Goal: Contribute content: Add original content to the website for others to see

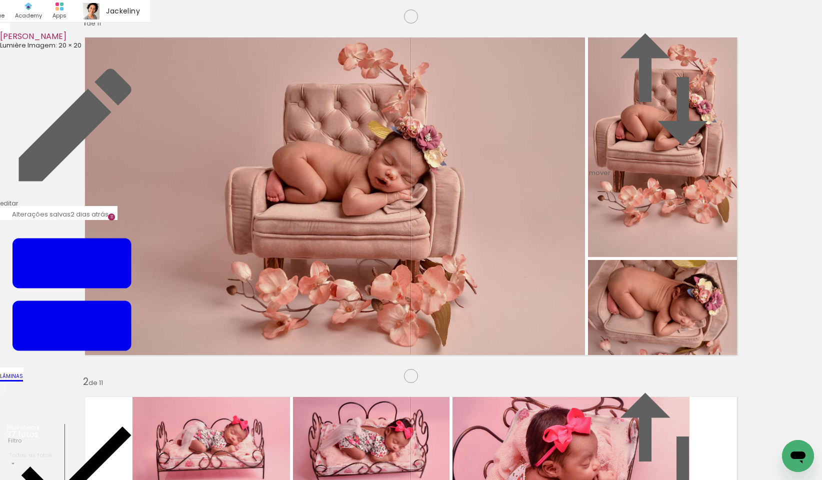
scroll to position [0, 1325]
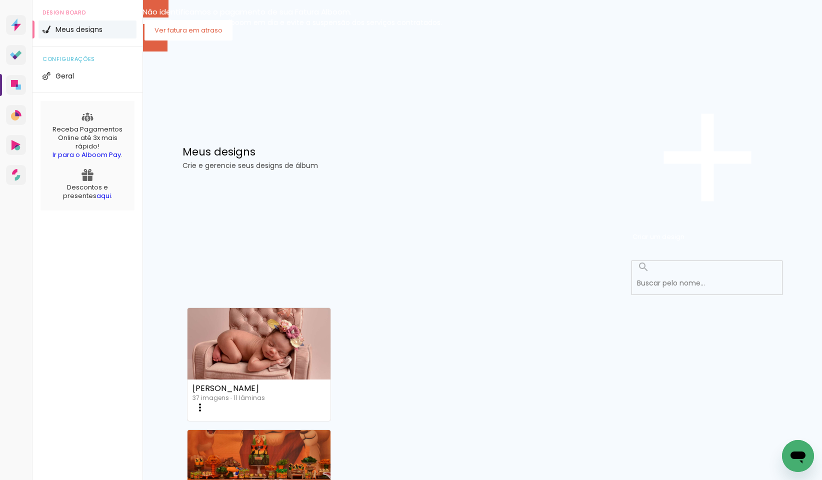
scroll to position [664, 0]
click at [0, 0] on slot "Mais álbuns" at bounding box center [0, 0] width 0 height 0
click at [675, 273] on input at bounding box center [710, 283] width 156 height 21
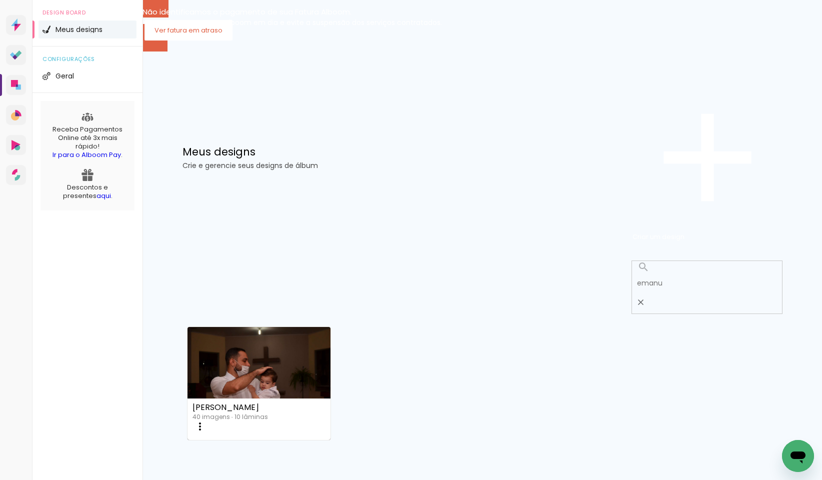
type input "emanu"
type paper-input "emanu"
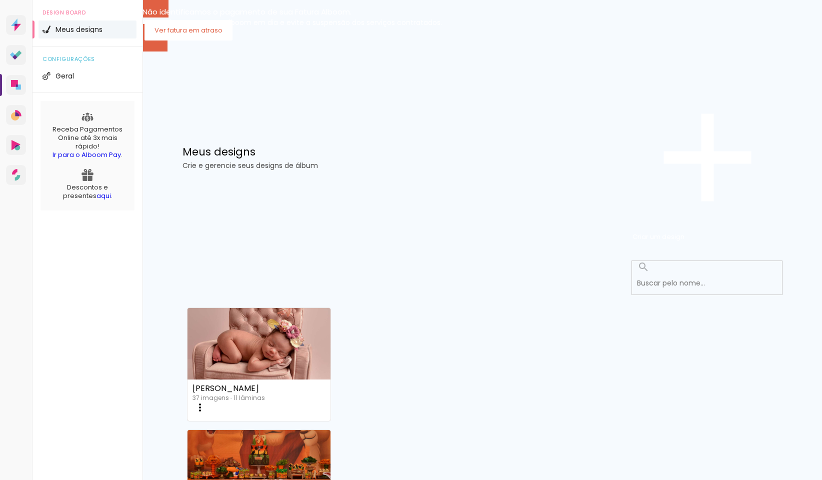
click at [685, 232] on span "Criar um design" at bounding box center [659, 237] width 52 height 10
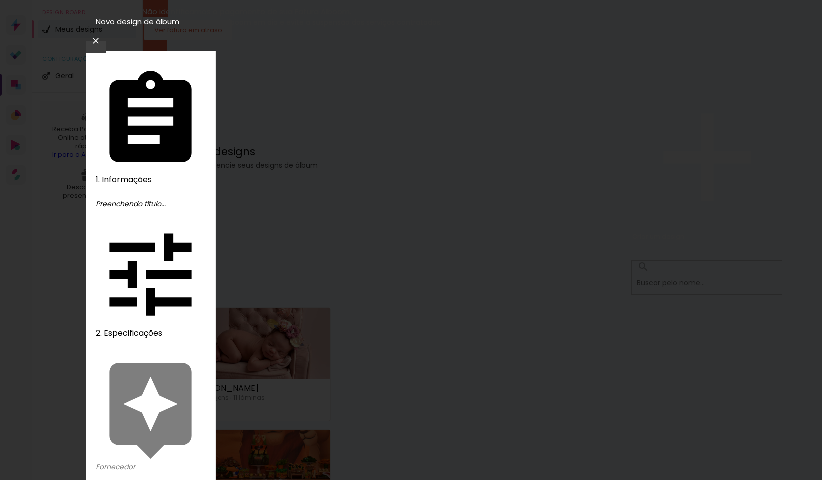
type input "[PERSON_NAME]"
type paper-input "[PERSON_NAME]"
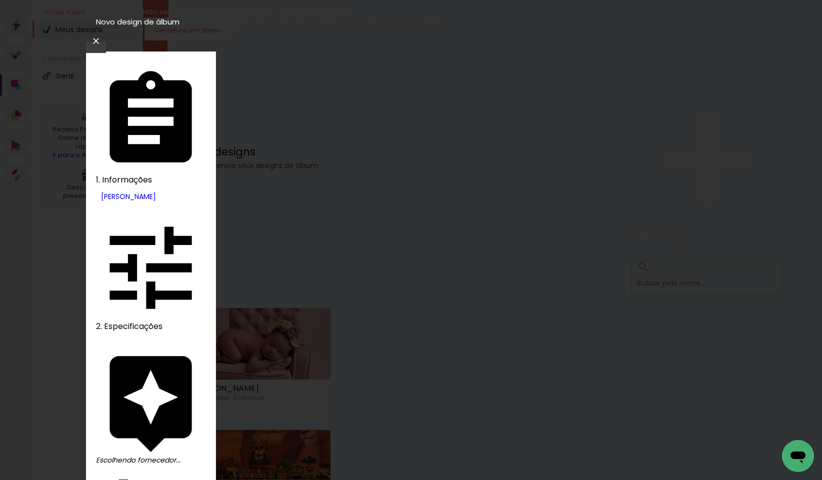
type input "lum"
type paper-input "lum"
click at [0, 0] on slot "Avançar" at bounding box center [0, 0] width 0 height 0
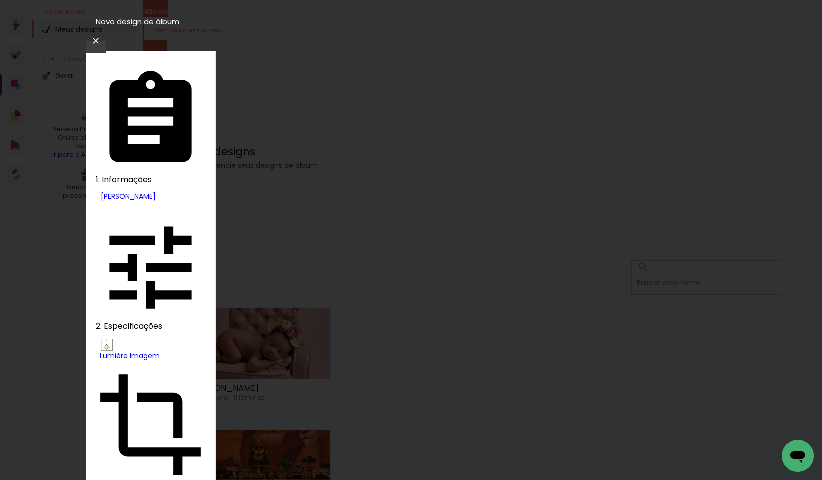
click at [0, 0] on slot "Nuit" at bounding box center [0, 0] width 0 height 0
type input "Nuit"
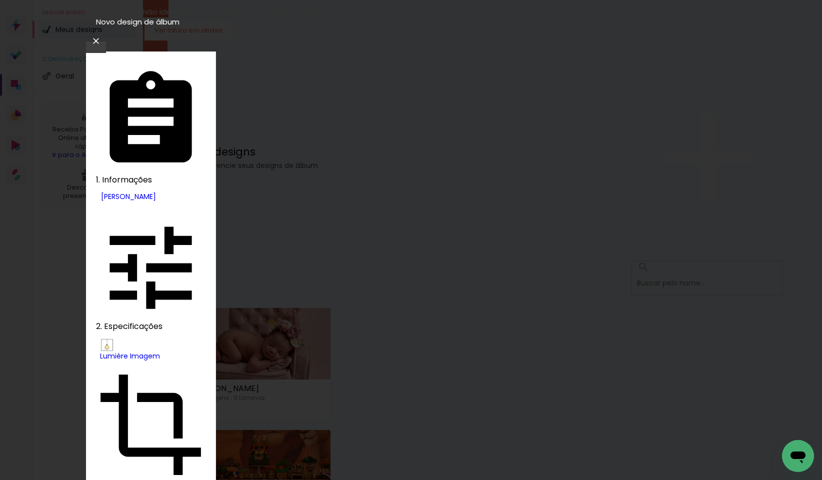
click at [0, 0] on slot "Avançar" at bounding box center [0, 0] width 0 height 0
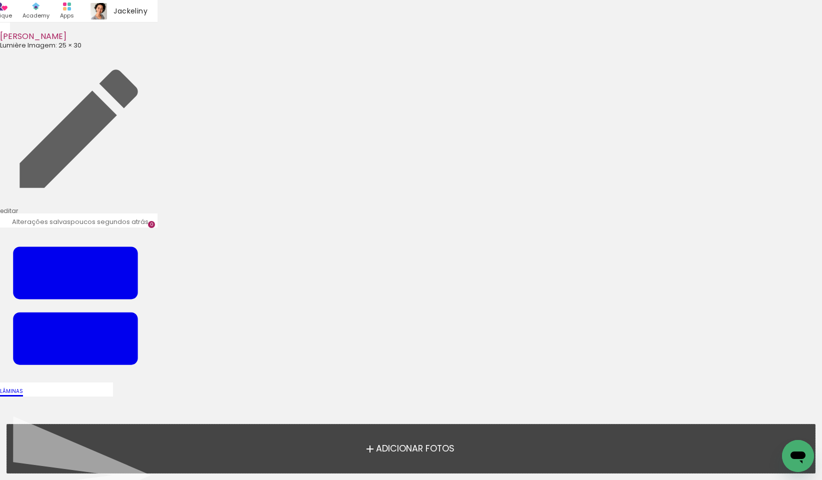
click at [392, 446] on span "Adicionar Fotos" at bounding box center [415, 449] width 79 height 9
click at [0, 0] on input "file" at bounding box center [0, 0] width 0 height 0
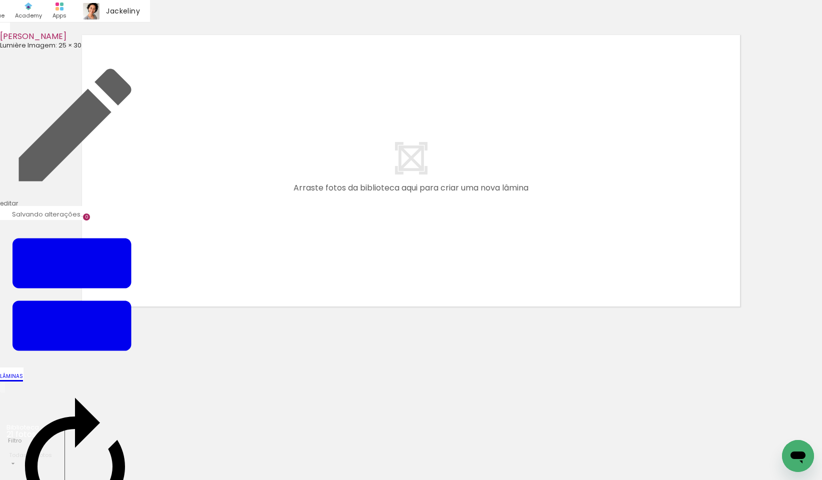
click at [0, 0] on input "file" at bounding box center [0, 0] width 0 height 0
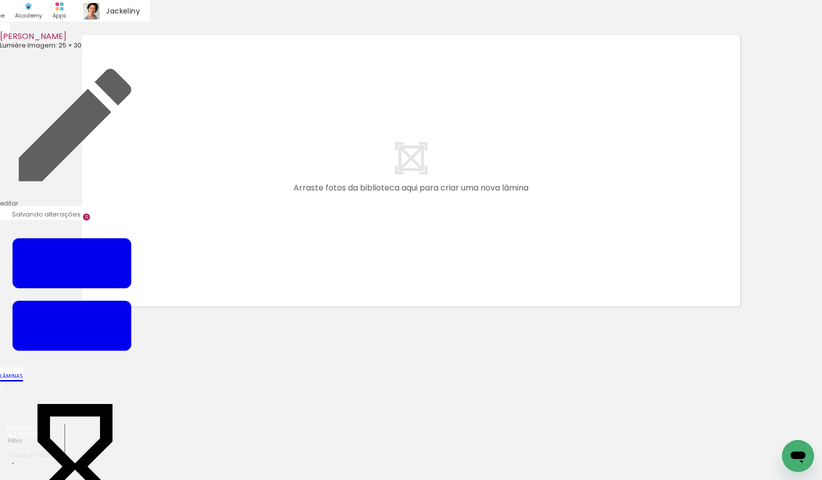
click at [0, 0] on input "file" at bounding box center [0, 0] width 0 height 0
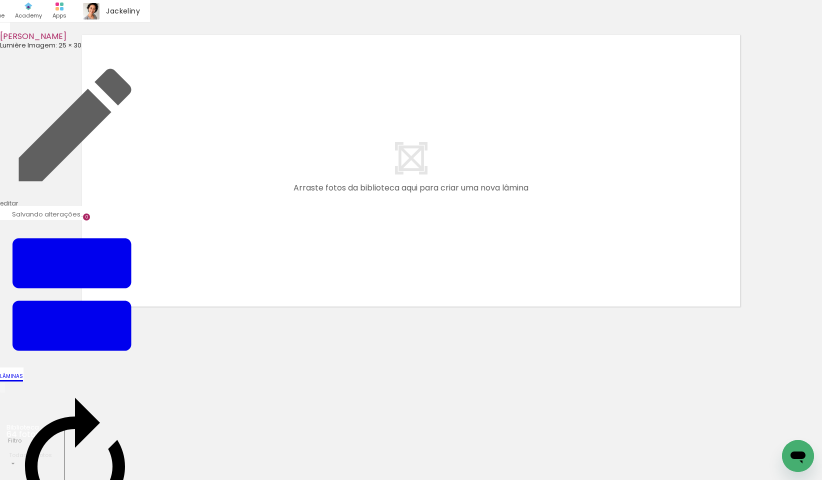
click at [0, 0] on input "file" at bounding box center [0, 0] width 0 height 0
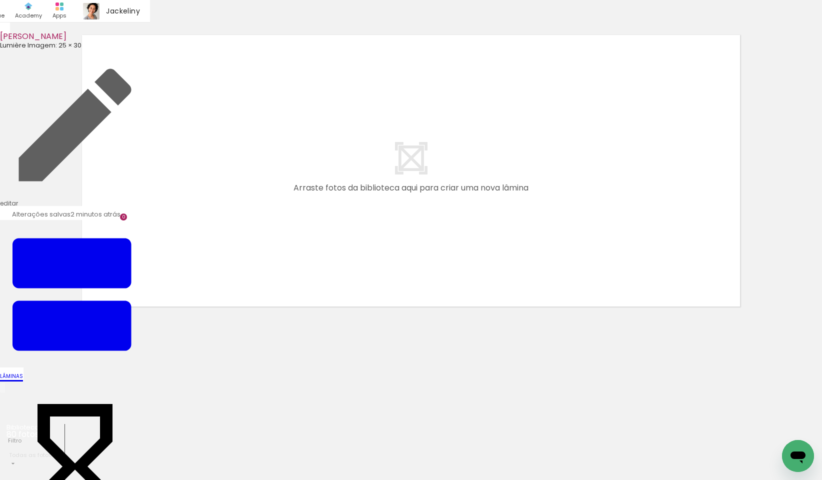
click at [0, 0] on input "file" at bounding box center [0, 0] width 0 height 0
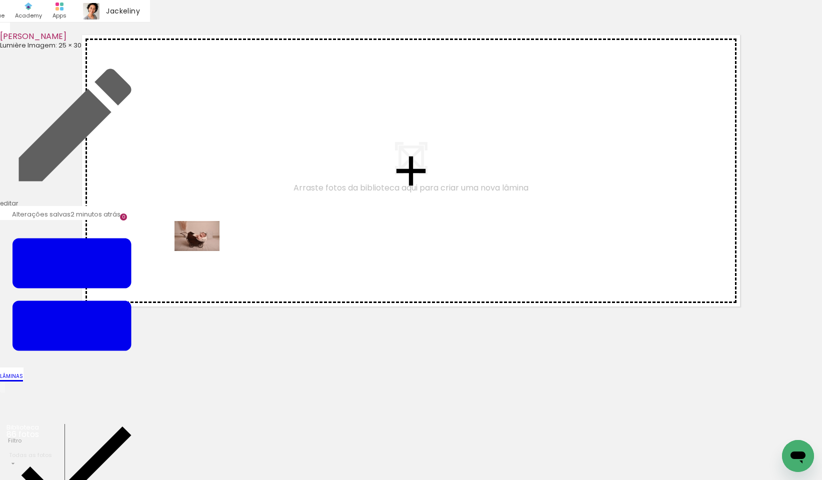
drag, startPoint x: 109, startPoint y: 452, endPoint x: 205, endPoint y: 251, distance: 222.8
click at [205, 251] on quentale-workspace at bounding box center [411, 240] width 822 height 480
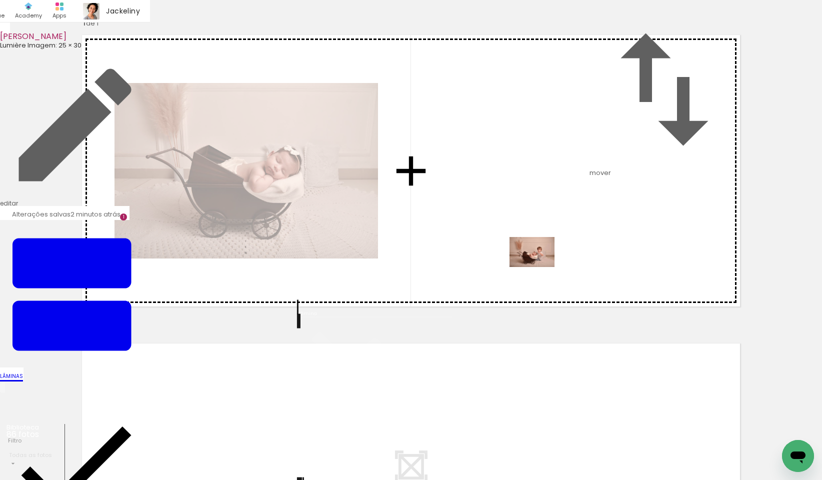
drag, startPoint x: 163, startPoint y: 456, endPoint x: 544, endPoint y: 266, distance: 425.6
click at [544, 266] on quentale-workspace at bounding box center [411, 240] width 822 height 480
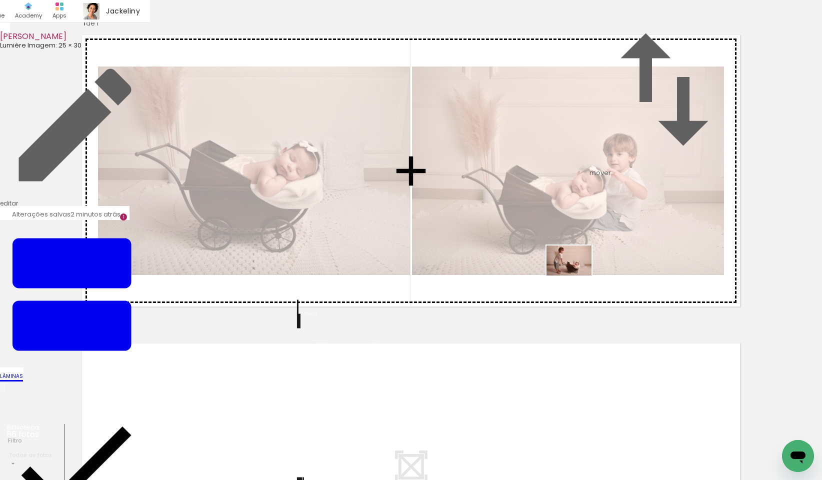
drag, startPoint x: 218, startPoint y: 449, endPoint x: 577, endPoint y: 276, distance: 398.4
click at [577, 276] on quentale-workspace at bounding box center [411, 240] width 822 height 480
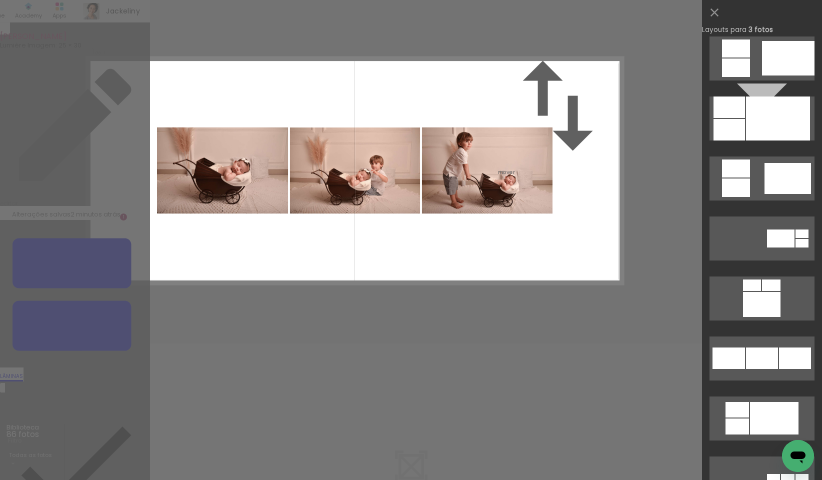
scroll to position [729, 0]
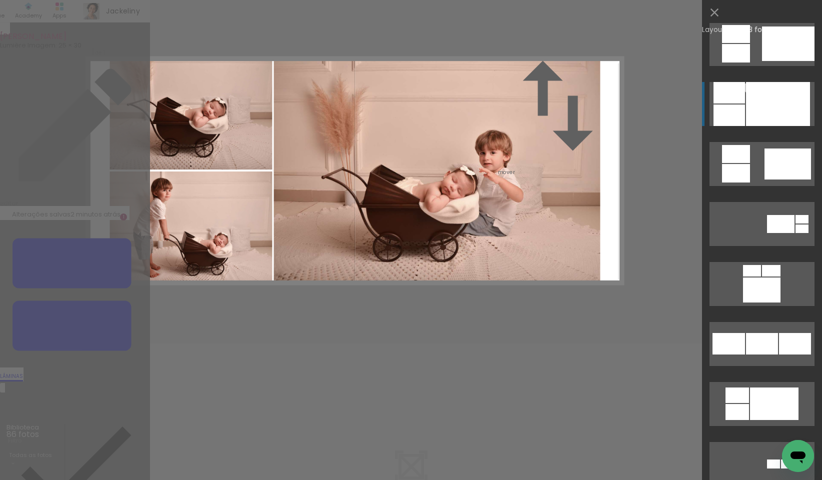
click at [790, 101] on div at bounding box center [778, 104] width 64 height 44
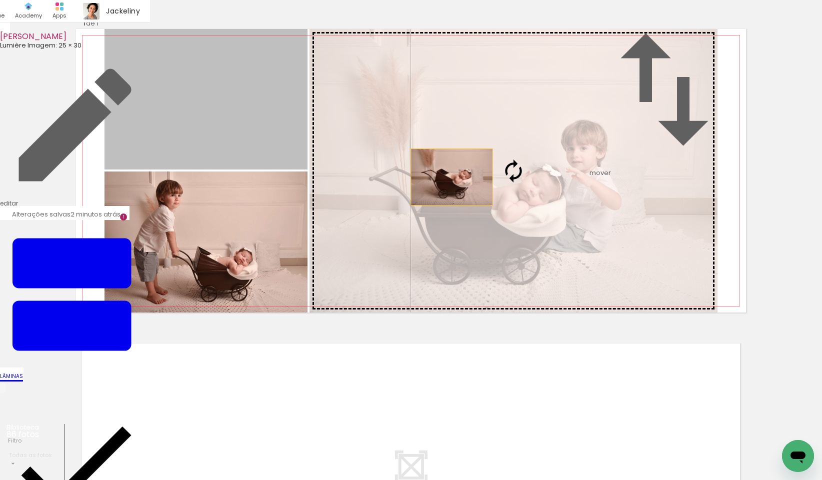
drag, startPoint x: 242, startPoint y: 176, endPoint x: 479, endPoint y: 238, distance: 245.0
click at [0, 0] on slot at bounding box center [0, 0] width 0 height 0
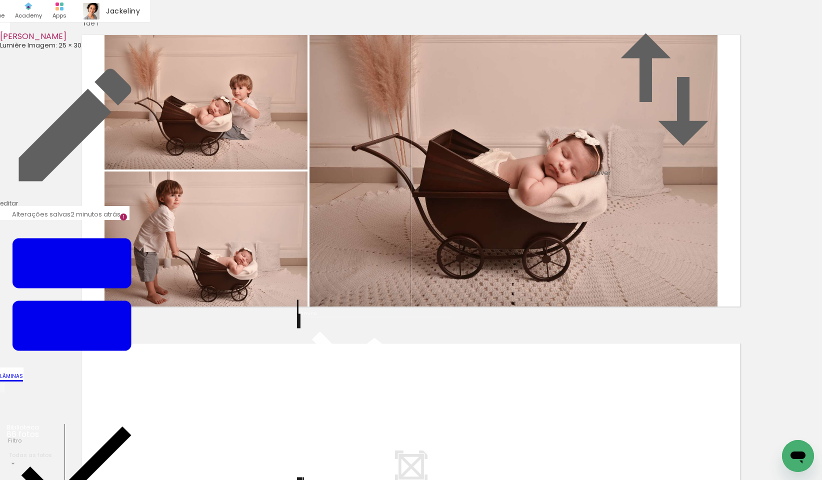
scroll to position [289, 0]
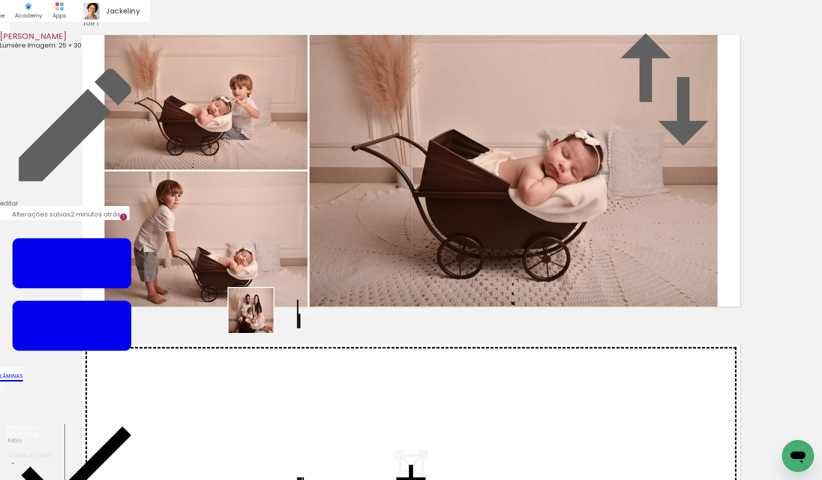
drag, startPoint x: 272, startPoint y: 446, endPoint x: 347, endPoint y: 433, distance: 76.6
click at [249, 273] on quentale-workspace at bounding box center [411, 240] width 822 height 480
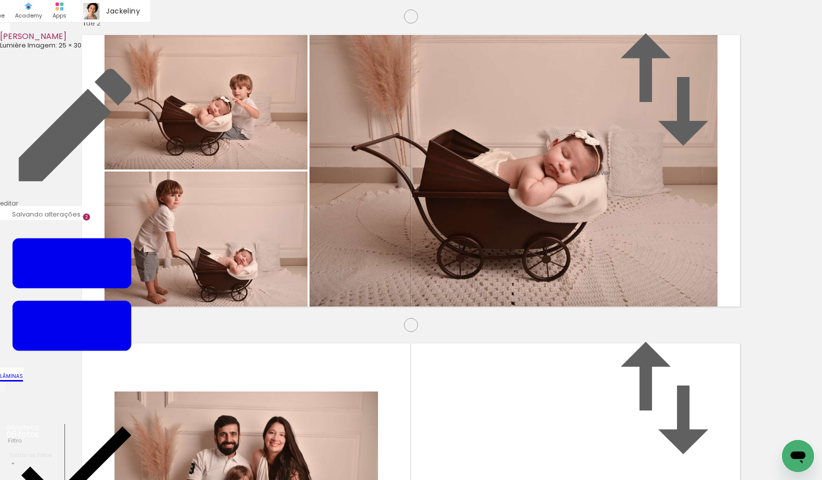
scroll to position [296, 0]
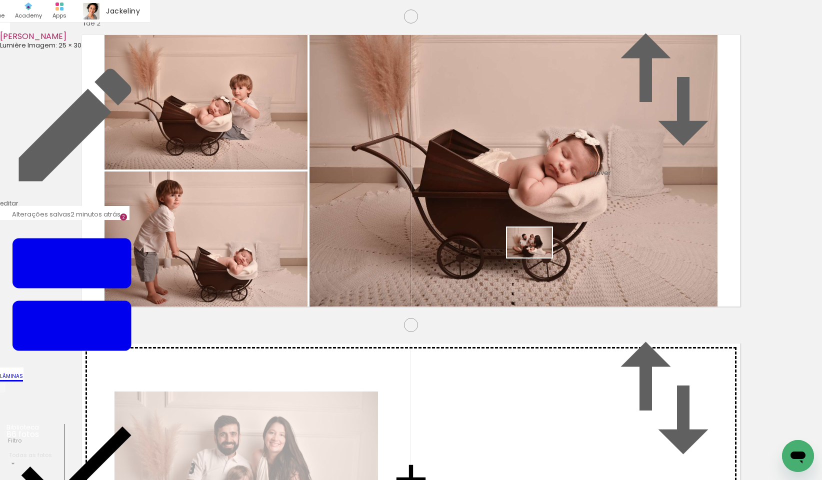
drag, startPoint x: 330, startPoint y: 453, endPoint x: 405, endPoint y: 455, distance: 75.1
click at [555, 243] on quentale-workspace at bounding box center [411, 240] width 822 height 480
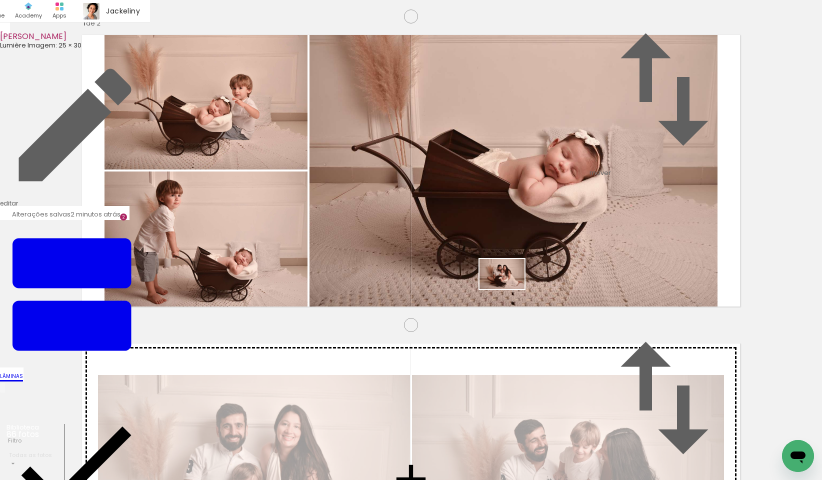
drag, startPoint x: 399, startPoint y: 453, endPoint x: 510, endPoint y: 289, distance: 198.8
click at [510, 289] on quentale-workspace at bounding box center [411, 240] width 822 height 480
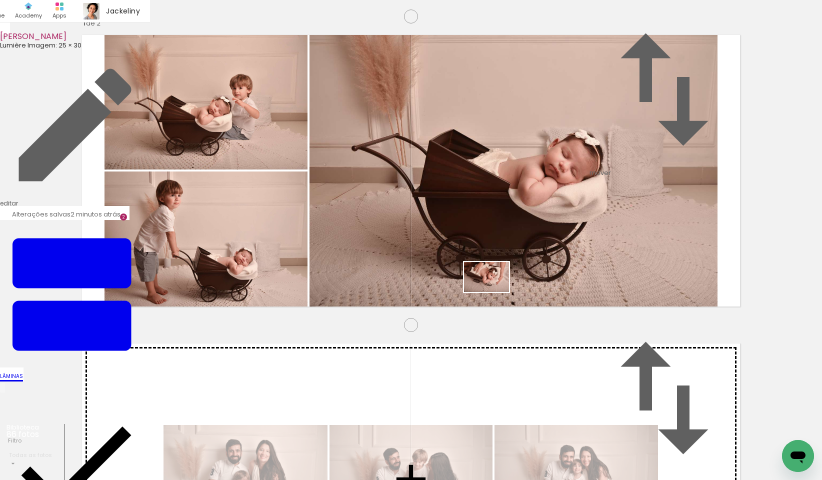
drag, startPoint x: 437, startPoint y: 444, endPoint x: 494, endPoint y: 292, distance: 162.1
click at [494, 292] on quentale-workspace at bounding box center [411, 240] width 822 height 480
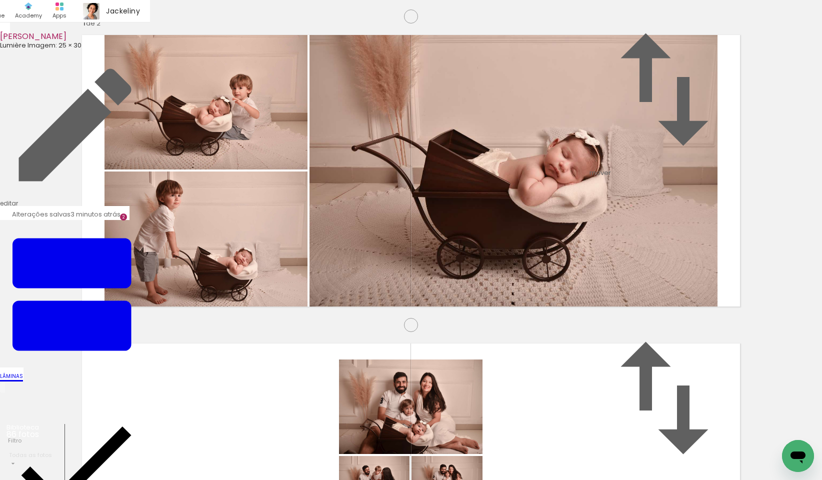
scroll to position [445, 0]
drag, startPoint x: 498, startPoint y: 450, endPoint x: 511, endPoint y: 450, distance: 13.0
click at [318, 346] on quentale-workspace at bounding box center [411, 240] width 822 height 480
drag, startPoint x: 550, startPoint y: 450, endPoint x: 474, endPoint y: 290, distance: 177.2
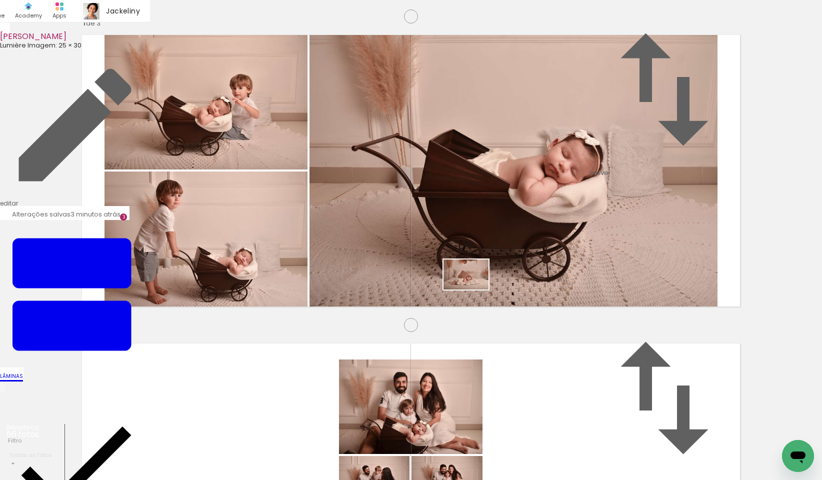
click at [474, 290] on quentale-workspace at bounding box center [411, 240] width 822 height 480
drag, startPoint x: 609, startPoint y: 454, endPoint x: 668, endPoint y: 448, distance: 58.8
click at [617, 245] on quentale-workspace at bounding box center [411, 240] width 822 height 480
drag, startPoint x: 668, startPoint y: 454, endPoint x: 669, endPoint y: 260, distance: 194.0
click at [669, 260] on quentale-workspace at bounding box center [411, 240] width 822 height 480
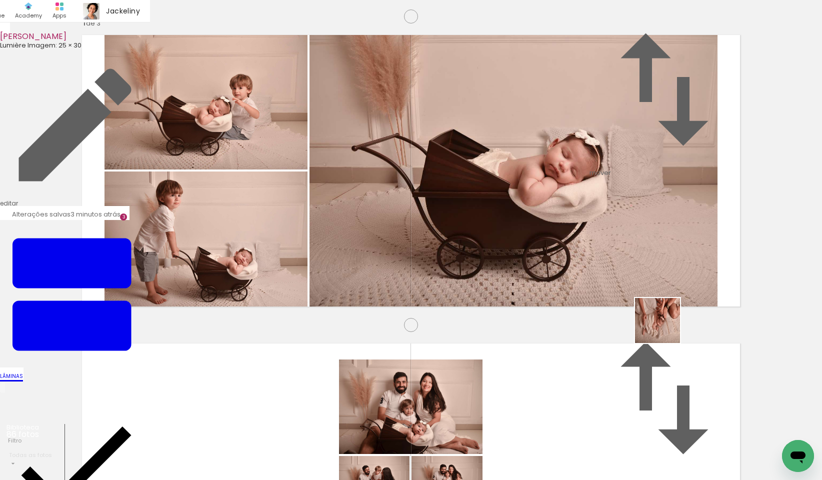
drag, startPoint x: 719, startPoint y: 452, endPoint x: 765, endPoint y: 452, distance: 45.5
click at [627, 277] on quentale-workspace at bounding box center [411, 240] width 822 height 480
drag, startPoint x: 774, startPoint y: 452, endPoint x: 628, endPoint y: 314, distance: 200.9
click at [628, 314] on quentale-workspace at bounding box center [411, 240] width 822 height 480
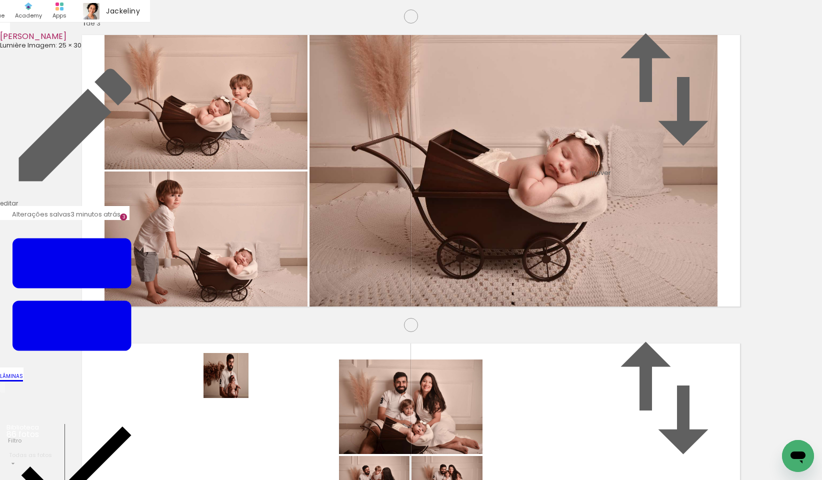
drag, startPoint x: 262, startPoint y: 454, endPoint x: 311, endPoint y: 438, distance: 51.6
click at [217, 309] on quentale-workspace at bounding box center [411, 240] width 822 height 480
drag, startPoint x: 315, startPoint y: 446, endPoint x: 303, endPoint y: 310, distance: 136.6
click at [303, 310] on quentale-workspace at bounding box center [411, 240] width 822 height 480
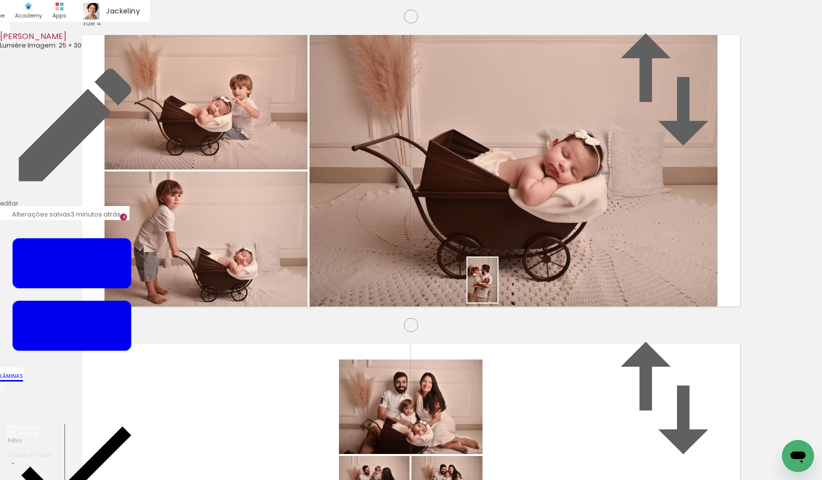
drag, startPoint x: 379, startPoint y: 451, endPoint x: 445, endPoint y: 454, distance: 66.6
click at [511, 271] on quentale-workspace at bounding box center [411, 240] width 822 height 480
drag, startPoint x: 426, startPoint y: 461, endPoint x: 532, endPoint y: 290, distance: 200.8
click at [532, 290] on quentale-workspace at bounding box center [411, 240] width 822 height 480
drag, startPoint x: 487, startPoint y: 457, endPoint x: 567, endPoint y: 313, distance: 164.8
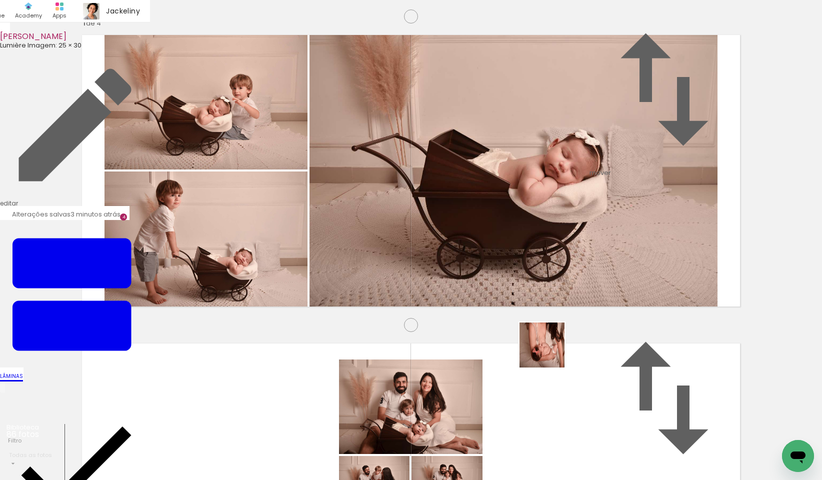
click at [567, 313] on quentale-workspace at bounding box center [411, 240] width 822 height 480
drag, startPoint x: 537, startPoint y: 451, endPoint x: 610, endPoint y: 260, distance: 203.9
click at [610, 260] on quentale-workspace at bounding box center [411, 240] width 822 height 480
drag, startPoint x: 311, startPoint y: 455, endPoint x: 346, endPoint y: 458, distance: 34.6
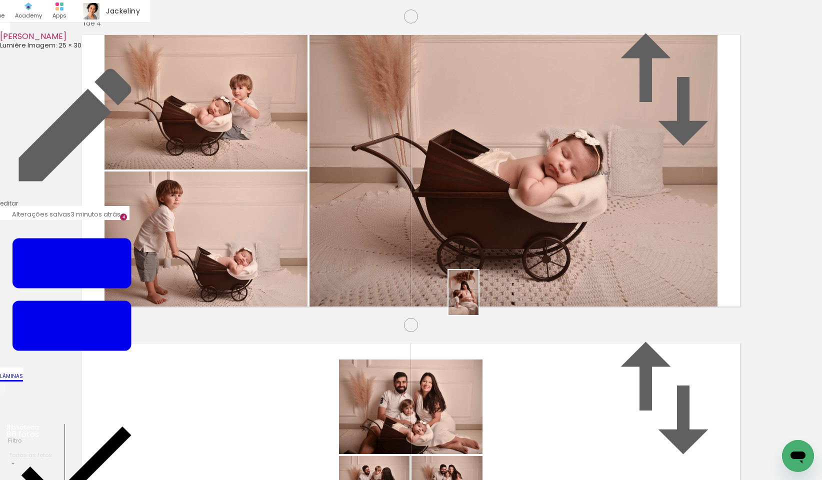
click at [489, 293] on quentale-workspace at bounding box center [411, 240] width 822 height 480
drag, startPoint x: 377, startPoint y: 439, endPoint x: 572, endPoint y: 290, distance: 245.2
click at [572, 290] on quentale-workspace at bounding box center [411, 240] width 822 height 480
drag, startPoint x: 570, startPoint y: 258, endPoint x: 418, endPoint y: 459, distance: 252.4
click at [418, 459] on quentale-workspace at bounding box center [411, 240] width 822 height 480
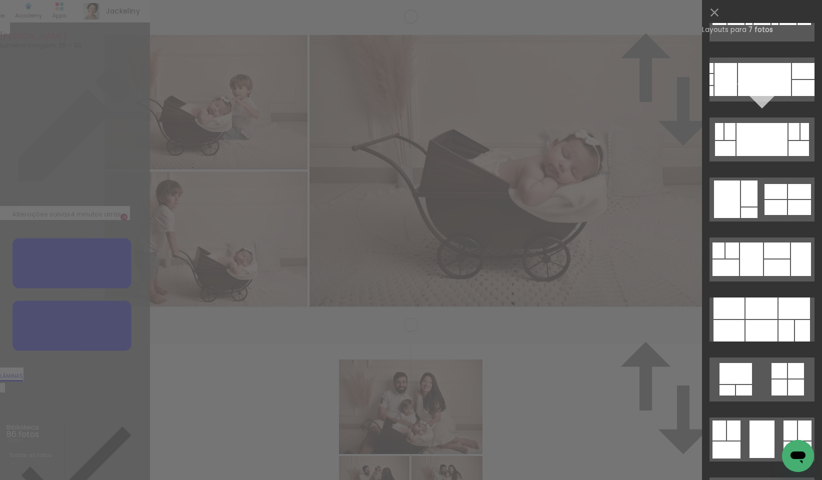
scroll to position [2954, 0]
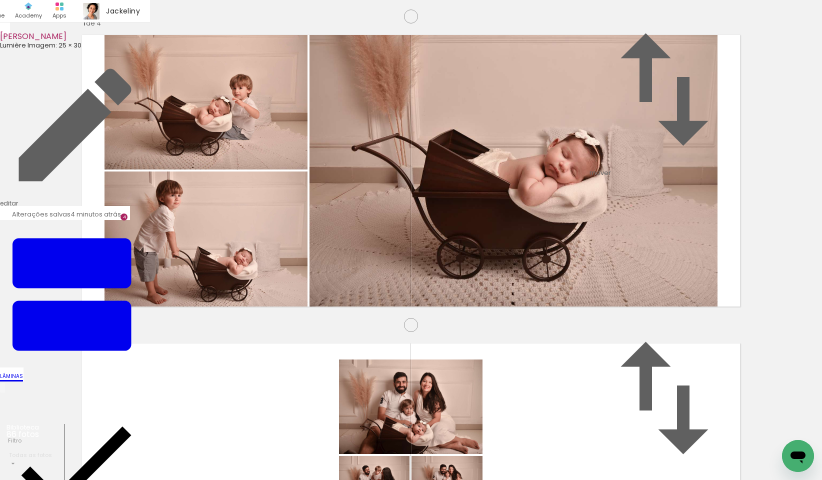
drag, startPoint x: 242, startPoint y: 320, endPoint x: 392, endPoint y: 321, distance: 150.0
click at [0, 0] on slot at bounding box center [0, 0] width 0 height 0
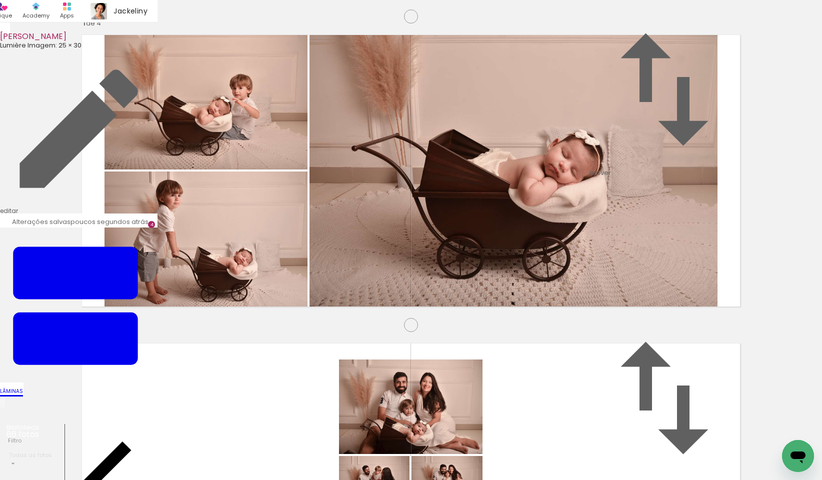
scroll to position [0, 1411]
drag, startPoint x: 372, startPoint y: 459, endPoint x: 442, endPoint y: 453, distance: 70.8
click at [242, 284] on quentale-workspace at bounding box center [411, 240] width 822 height 480
drag, startPoint x: 438, startPoint y: 447, endPoint x: 365, endPoint y: 319, distance: 147.8
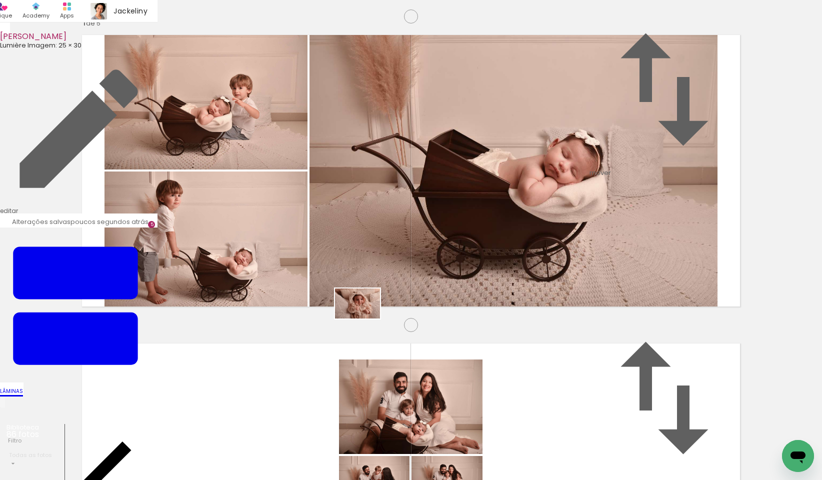
click at [365, 319] on quentale-workspace at bounding box center [411, 240] width 822 height 480
drag, startPoint x: 492, startPoint y: 457, endPoint x: 454, endPoint y: 291, distance: 170.0
click at [454, 291] on quentale-workspace at bounding box center [411, 240] width 822 height 480
drag, startPoint x: 541, startPoint y: 456, endPoint x: 622, endPoint y: 346, distance: 137.0
click at [622, 346] on quentale-workspace at bounding box center [411, 240] width 822 height 480
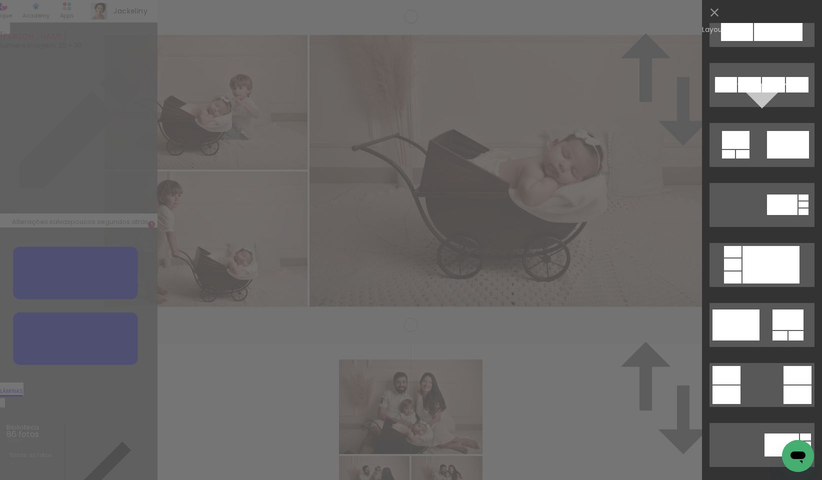
scroll to position [840, 0]
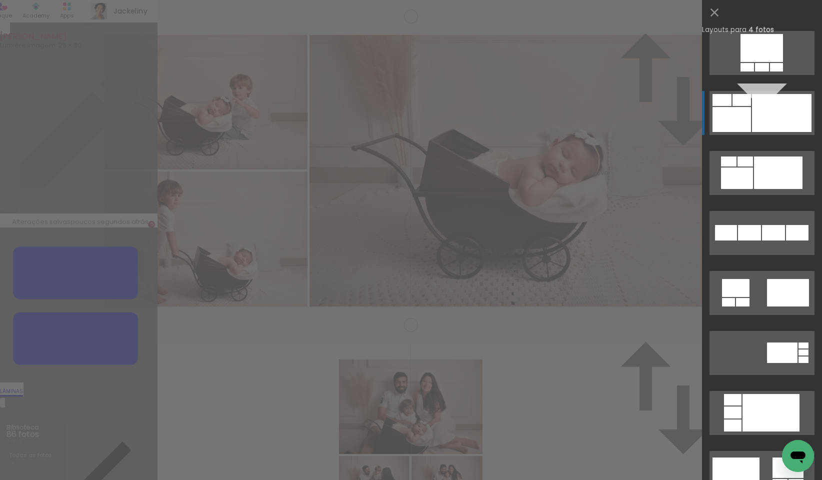
click at [769, 72] on div at bounding box center [762, 67] width 14 height 9
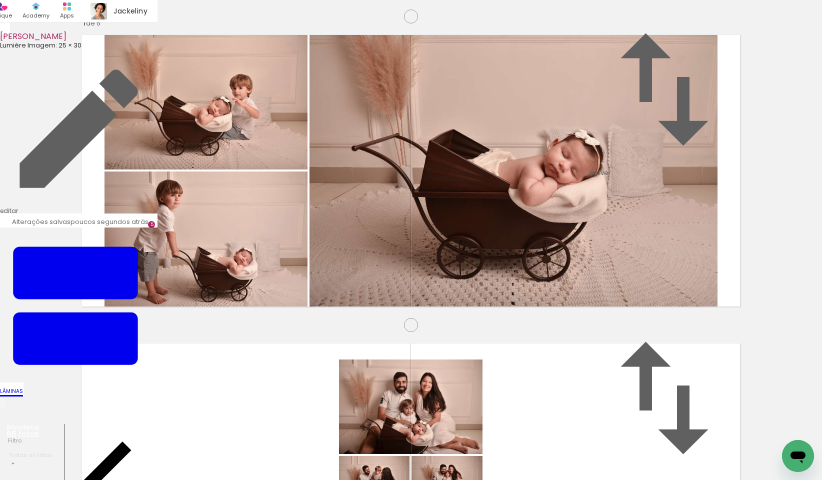
scroll to position [1523, 0]
drag, startPoint x: 319, startPoint y: 457, endPoint x: 320, endPoint y: 268, distance: 189.5
click at [320, 268] on quentale-workspace at bounding box center [411, 240] width 822 height 480
drag, startPoint x: 268, startPoint y: 457, endPoint x: 496, endPoint y: 307, distance: 272.3
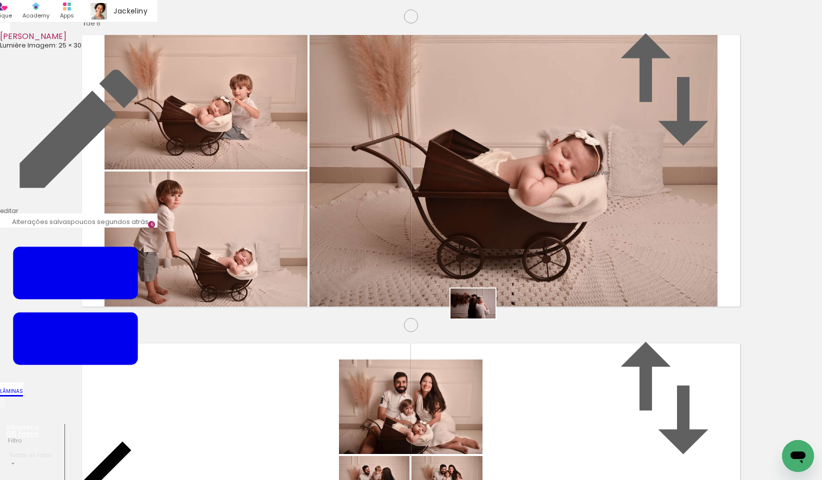
click at [496, 307] on quentale-workspace at bounding box center [411, 240] width 822 height 480
drag, startPoint x: 331, startPoint y: 454, endPoint x: 405, endPoint y: 303, distance: 167.7
click at [405, 303] on quentale-workspace at bounding box center [411, 240] width 822 height 480
drag, startPoint x: 255, startPoint y: 453, endPoint x: 331, endPoint y: 314, distance: 159.1
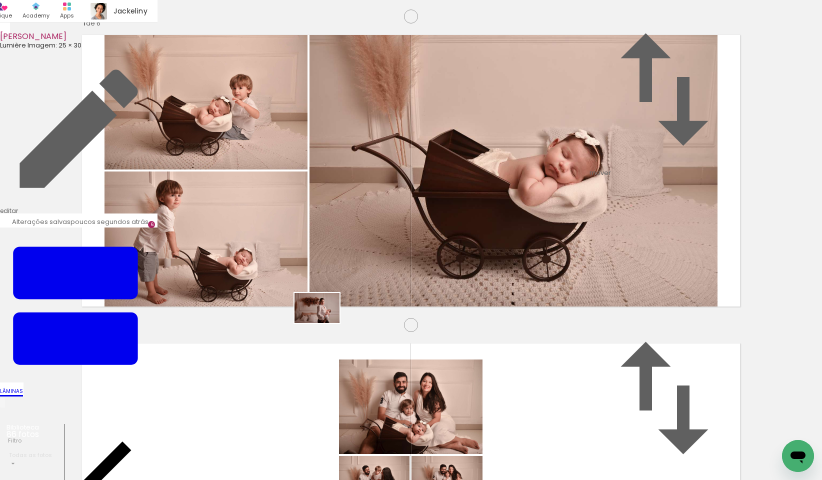
click at [331, 314] on quentale-workspace at bounding box center [411, 240] width 822 height 480
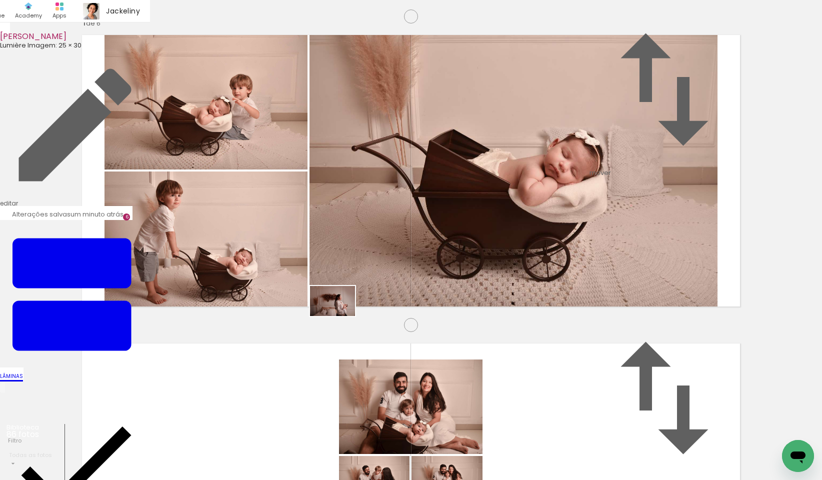
drag, startPoint x: 210, startPoint y: 453, endPoint x: 340, endPoint y: 316, distance: 188.9
click at [340, 316] on quentale-workspace at bounding box center [411, 240] width 822 height 480
drag, startPoint x: 320, startPoint y: 458, endPoint x: 455, endPoint y: 344, distance: 176.4
click at [455, 344] on quentale-workspace at bounding box center [411, 240] width 822 height 480
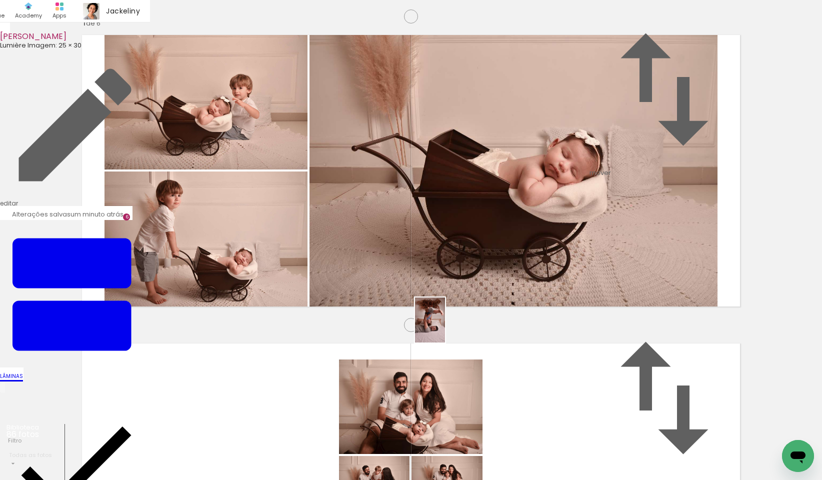
drag, startPoint x: 376, startPoint y: 443, endPoint x: 445, endPoint y: 328, distance: 134.8
click at [445, 328] on quentale-workspace at bounding box center [411, 240] width 822 height 480
drag, startPoint x: 430, startPoint y: 446, endPoint x: 521, endPoint y: 457, distance: 91.7
click at [639, 340] on quentale-workspace at bounding box center [411, 240] width 822 height 480
drag, startPoint x: 556, startPoint y: 419, endPoint x: 639, endPoint y: 340, distance: 115.0
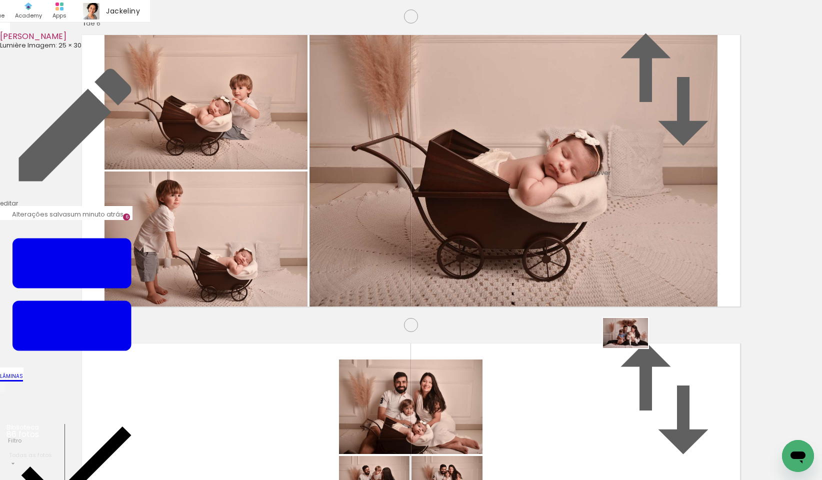
click at [639, 340] on quentale-workspace at bounding box center [411, 240] width 822 height 480
drag, startPoint x: 488, startPoint y: 445, endPoint x: 551, endPoint y: 340, distance: 123.2
click at [551, 340] on quentale-workspace at bounding box center [411, 240] width 822 height 480
drag, startPoint x: 591, startPoint y: 449, endPoint x: 684, endPoint y: 318, distance: 160.6
click at [684, 318] on quentale-workspace at bounding box center [411, 240] width 822 height 480
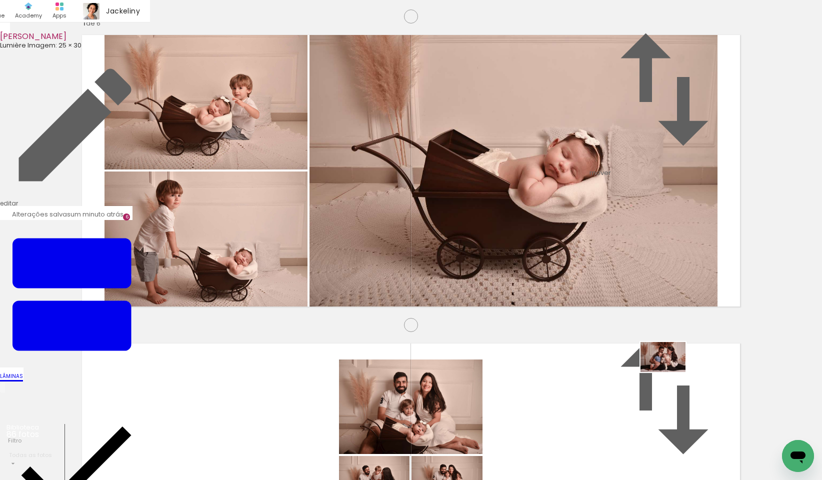
drag, startPoint x: 659, startPoint y: 450, endPoint x: 671, endPoint y: 372, distance: 78.4
click at [671, 372] on quentale-workspace at bounding box center [411, 240] width 822 height 480
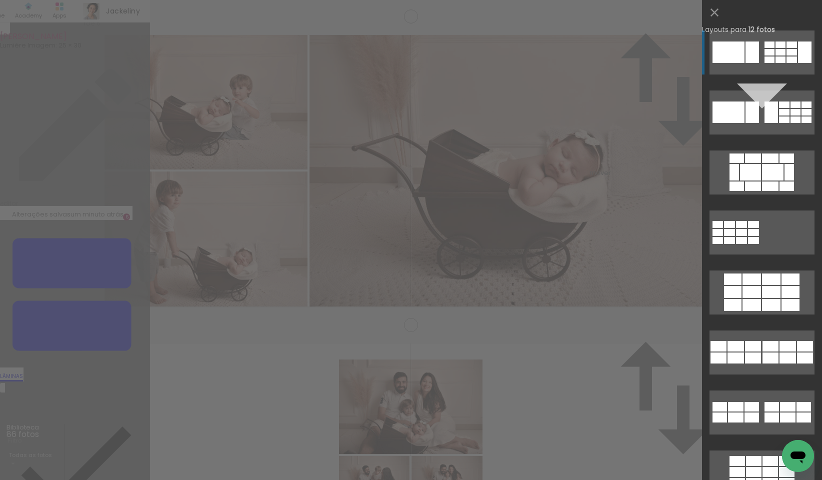
scroll to position [1530, 0]
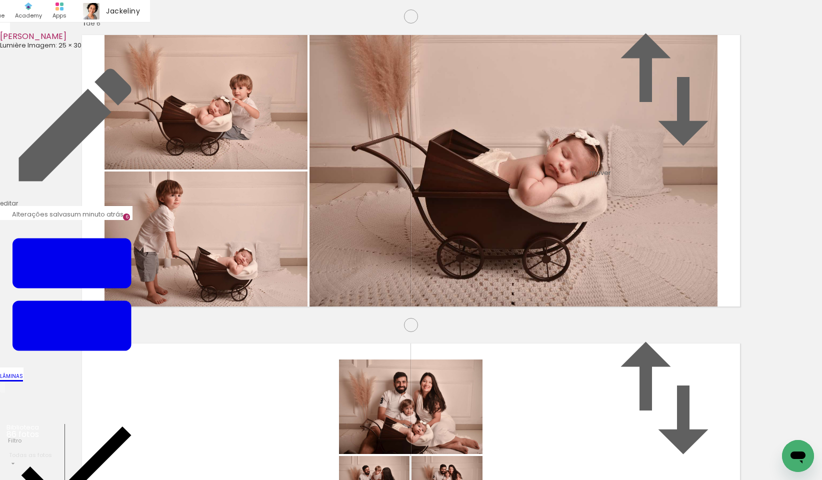
scroll to position [0, 1695]
drag, startPoint x: 397, startPoint y: 202, endPoint x: 378, endPoint y: 199, distance: 19.2
drag, startPoint x: 492, startPoint y: 206, endPoint x: 478, endPoint y: 204, distance: 14.1
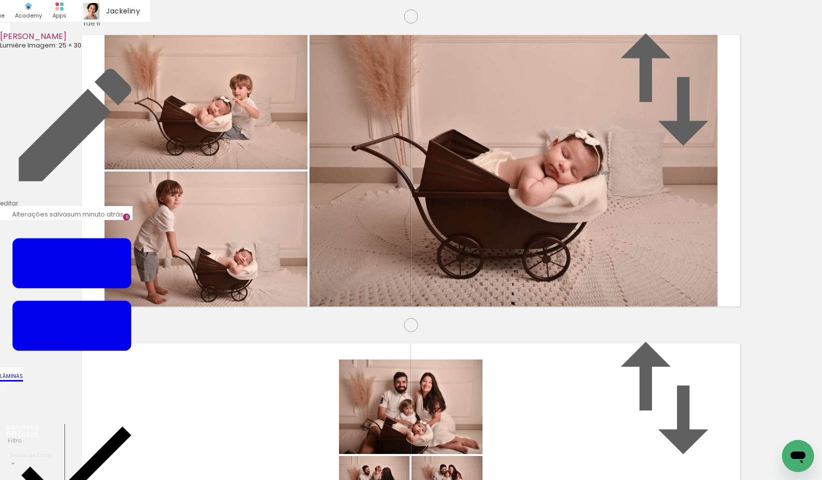
drag, startPoint x: 588, startPoint y: 199, endPoint x: 570, endPoint y: 199, distance: 18.0
drag, startPoint x: 675, startPoint y: 203, endPoint x: 681, endPoint y: 203, distance: 6.5
drag, startPoint x: 681, startPoint y: 203, endPoint x: 681, endPoint y: 210, distance: 7.0
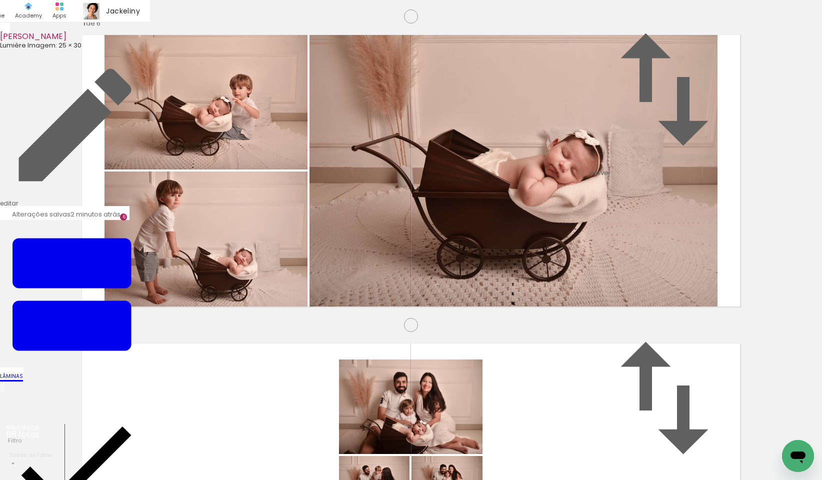
drag, startPoint x: 686, startPoint y: 332, endPoint x: 678, endPoint y: 330, distance: 7.6
drag, startPoint x: 579, startPoint y: 327, endPoint x: 574, endPoint y: 326, distance: 5.6
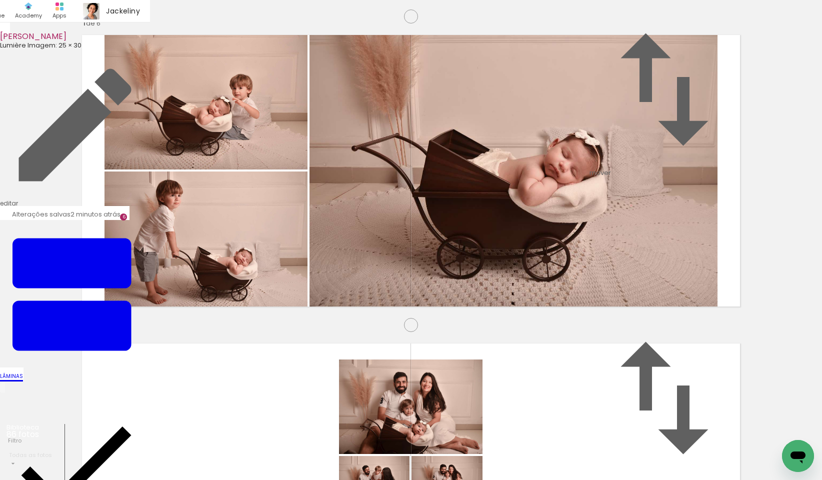
drag, startPoint x: 470, startPoint y: 319, endPoint x: 455, endPoint y: 317, distance: 15.1
drag, startPoint x: 373, startPoint y: 315, endPoint x: 361, endPoint y: 315, distance: 11.5
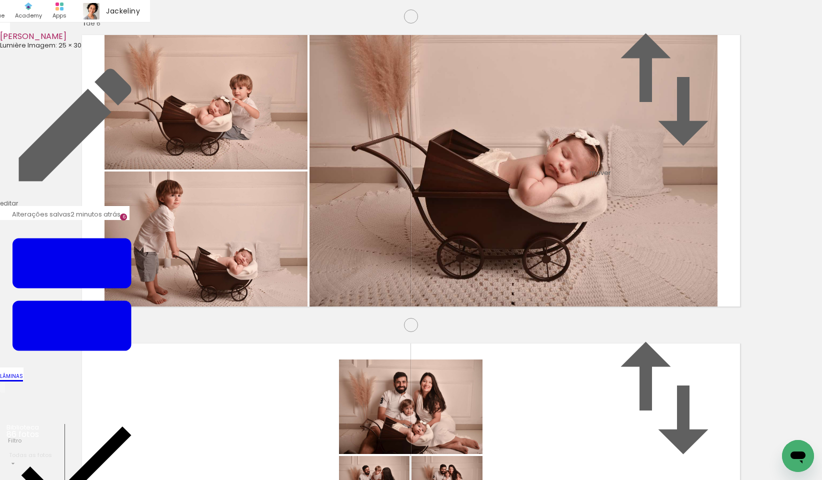
drag, startPoint x: 273, startPoint y: 297, endPoint x: 262, endPoint y: 297, distance: 10.5
drag, startPoint x: 150, startPoint y: 308, endPoint x: 153, endPoint y: 312, distance: 5.3
drag, startPoint x: 163, startPoint y: 196, endPoint x: 157, endPoint y: 198, distance: 6.2
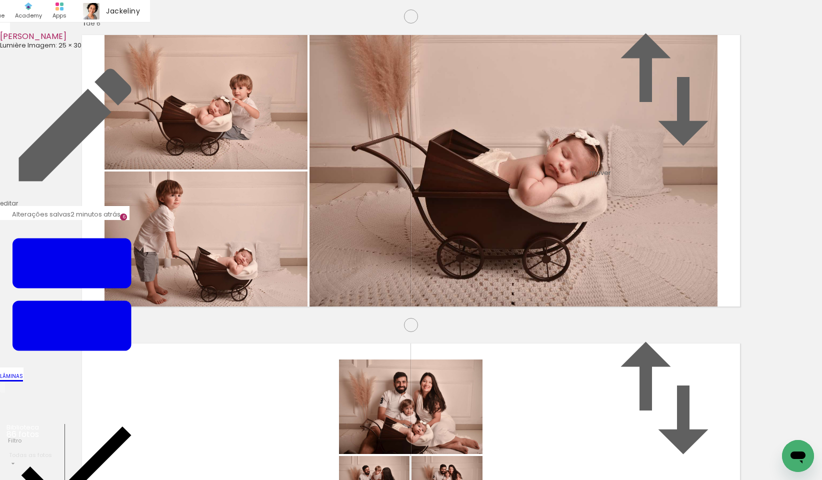
drag, startPoint x: 278, startPoint y: 203, endPoint x: 266, endPoint y: 203, distance: 12.5
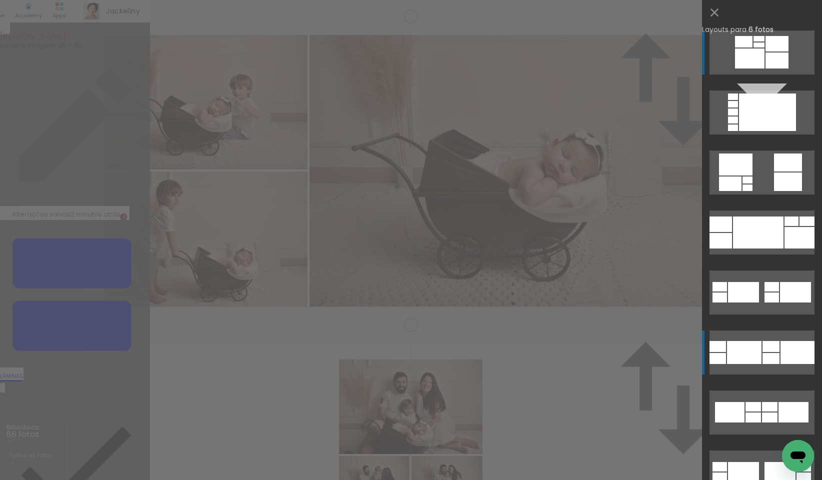
scroll to position [604, 0]
click at [771, 236] on div at bounding box center [758, 233] width 51 height 32
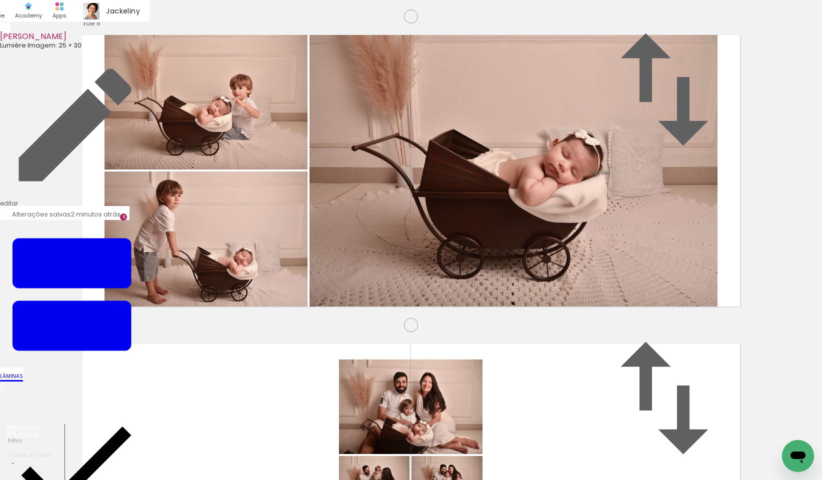
drag, startPoint x: 190, startPoint y: 301, endPoint x: 306, endPoint y: 276, distance: 118.1
click at [0, 0] on slot at bounding box center [0, 0] width 0 height 0
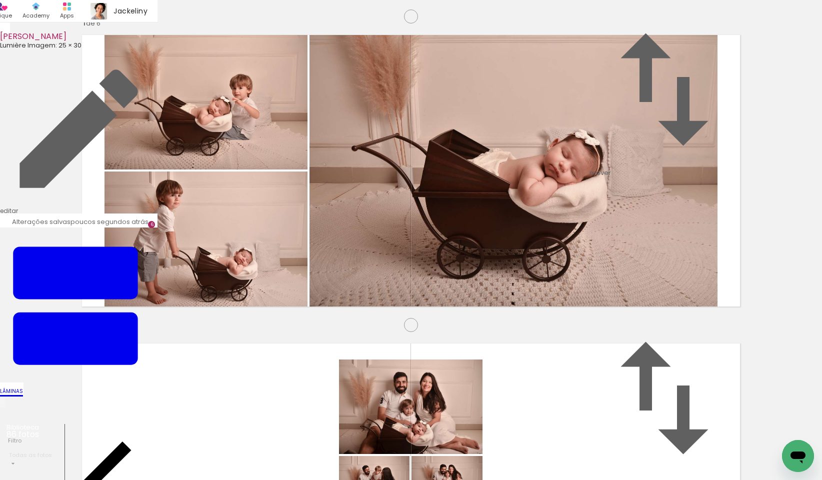
scroll to position [0, 1170]
drag, startPoint x: 289, startPoint y: 448, endPoint x: 334, endPoint y: 429, distance: 49.1
click at [267, 290] on quentale-workspace at bounding box center [411, 240] width 822 height 480
drag, startPoint x: 334, startPoint y: 429, endPoint x: 383, endPoint y: 280, distance: 156.6
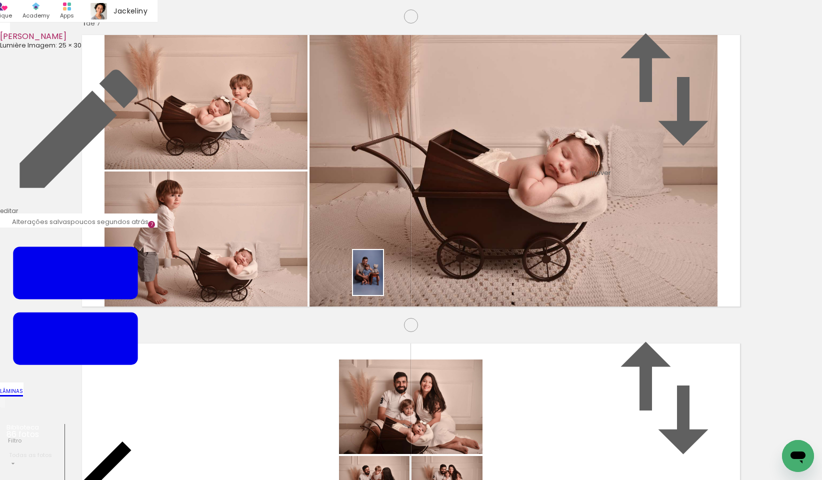
click at [383, 280] on quentale-workspace at bounding box center [411, 240] width 822 height 480
drag, startPoint x: 391, startPoint y: 456, endPoint x: 481, endPoint y: 332, distance: 153.7
click at [481, 332] on quentale-workspace at bounding box center [411, 240] width 822 height 480
drag, startPoint x: 451, startPoint y: 452, endPoint x: 566, endPoint y: 322, distance: 173.2
click at [566, 322] on quentale-workspace at bounding box center [411, 240] width 822 height 480
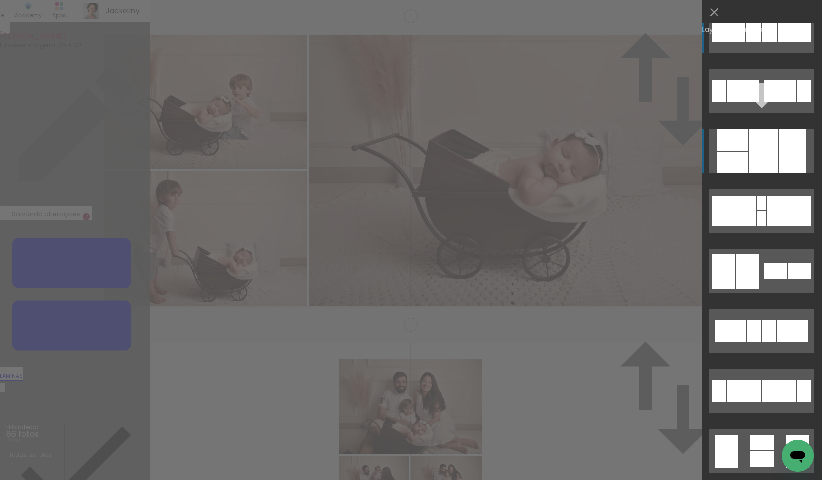
scroll to position [58, 0]
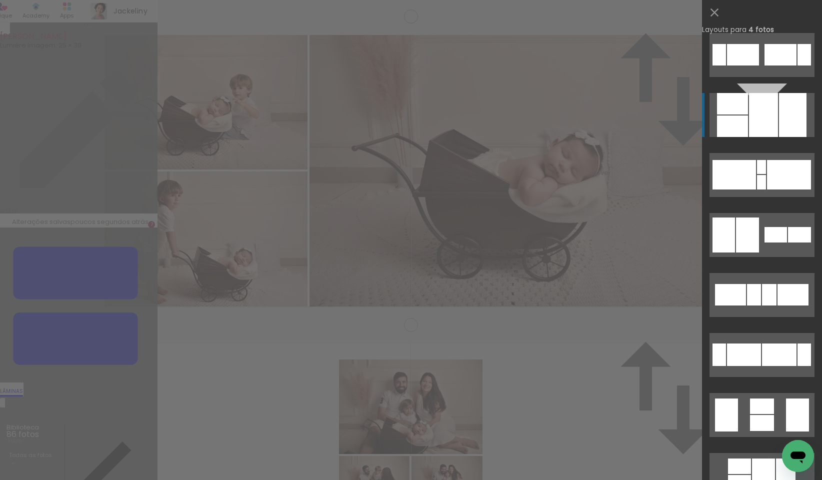
click at [769, 103] on div at bounding box center [763, 115] width 29 height 44
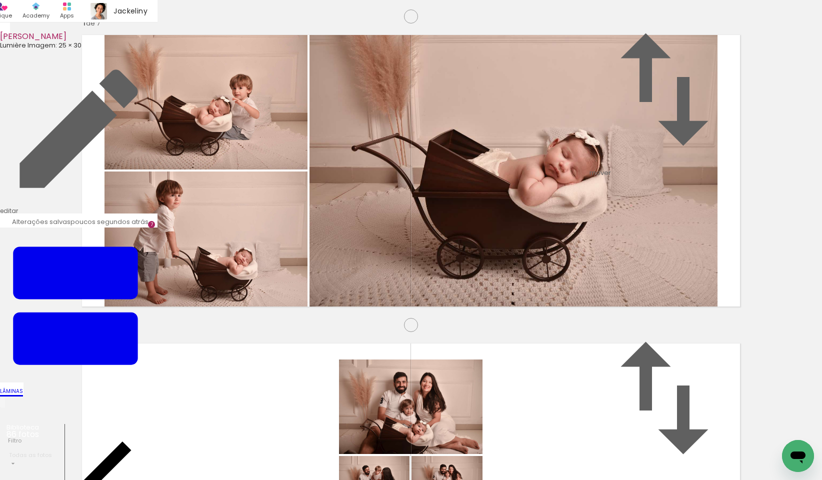
scroll to position [0, 2043]
drag, startPoint x: 418, startPoint y: 452, endPoint x: 509, endPoint y: 364, distance: 126.6
click at [509, 364] on quentale-workspace at bounding box center [411, 240] width 822 height 480
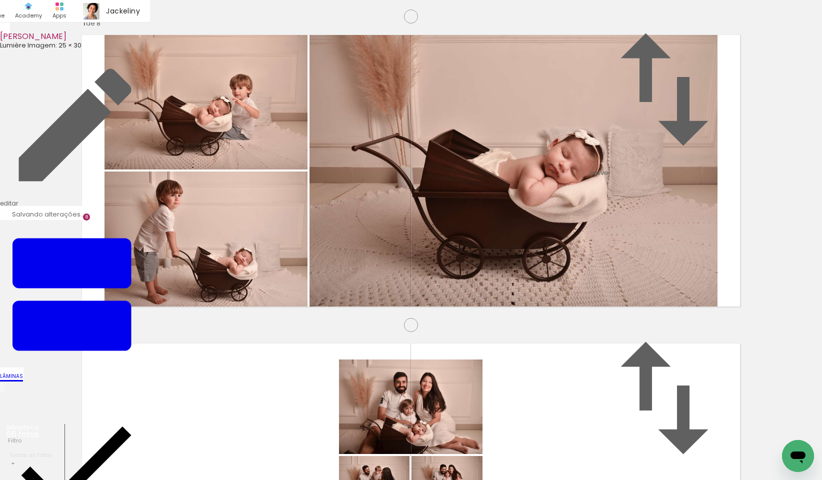
scroll to position [2147, 0]
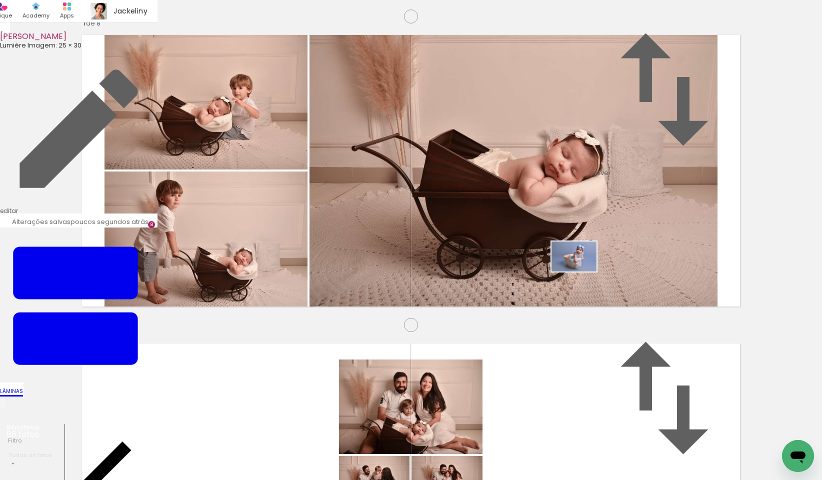
drag, startPoint x: 359, startPoint y: 451, endPoint x: 590, endPoint y: 264, distance: 297.6
click at [590, 264] on quentale-workspace at bounding box center [411, 240] width 822 height 480
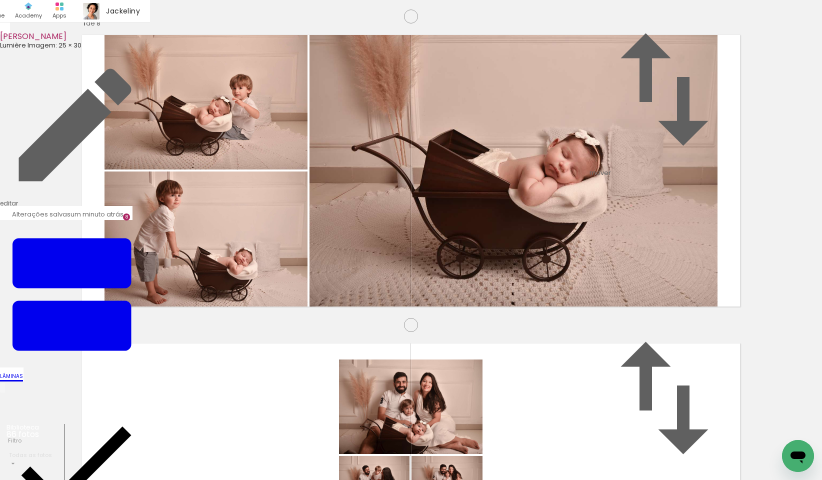
scroll to position [0, 2250]
drag, startPoint x: 270, startPoint y: 454, endPoint x: 220, endPoint y: 282, distance: 178.8
click at [220, 282] on quentale-workspace at bounding box center [411, 240] width 822 height 480
drag, startPoint x: 324, startPoint y: 448, endPoint x: 370, endPoint y: 434, distance: 48.6
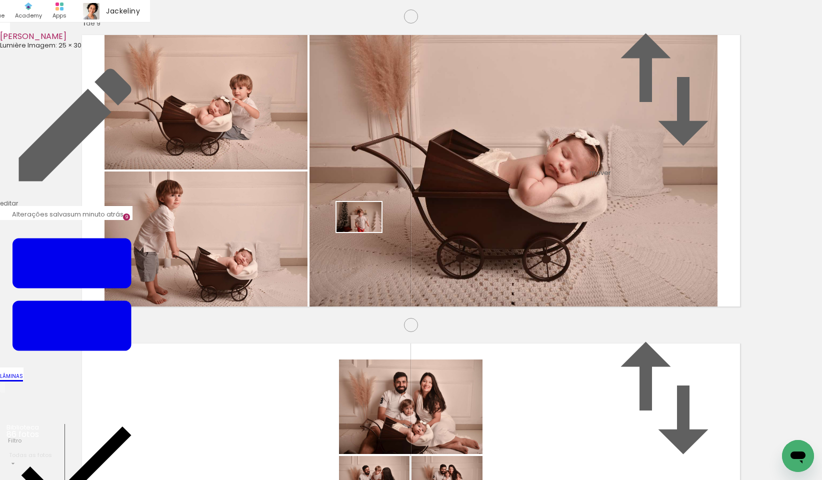
click at [373, 223] on quentale-workspace at bounding box center [411, 240] width 822 height 480
drag, startPoint x: 379, startPoint y: 455, endPoint x: 466, endPoint y: 426, distance: 92.4
click at [529, 261] on quentale-workspace at bounding box center [411, 240] width 822 height 480
drag, startPoint x: 326, startPoint y: 454, endPoint x: 472, endPoint y: 314, distance: 202.3
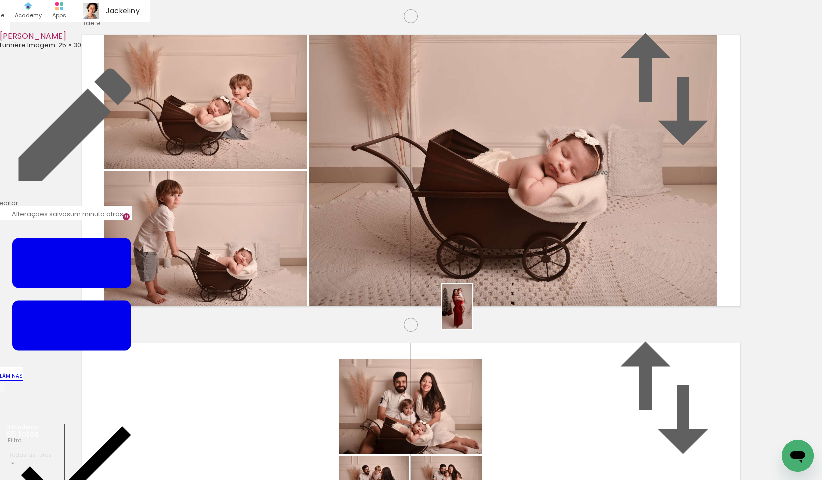
click at [472, 314] on quentale-workspace at bounding box center [411, 240] width 822 height 480
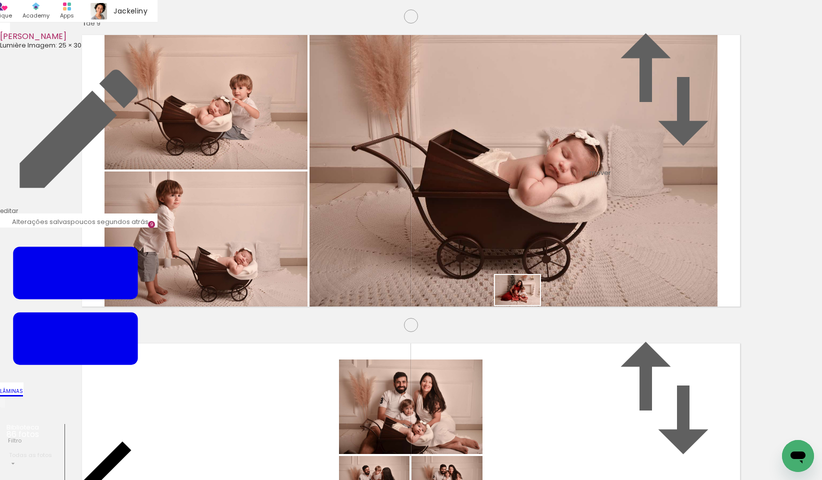
drag, startPoint x: 555, startPoint y: 457, endPoint x: 602, endPoint y: 456, distance: 47.0
click at [525, 305] on quentale-workspace at bounding box center [411, 240] width 822 height 480
drag, startPoint x: 602, startPoint y: 457, endPoint x: 704, endPoint y: 311, distance: 178.1
click at [704, 311] on quentale-workspace at bounding box center [411, 240] width 822 height 480
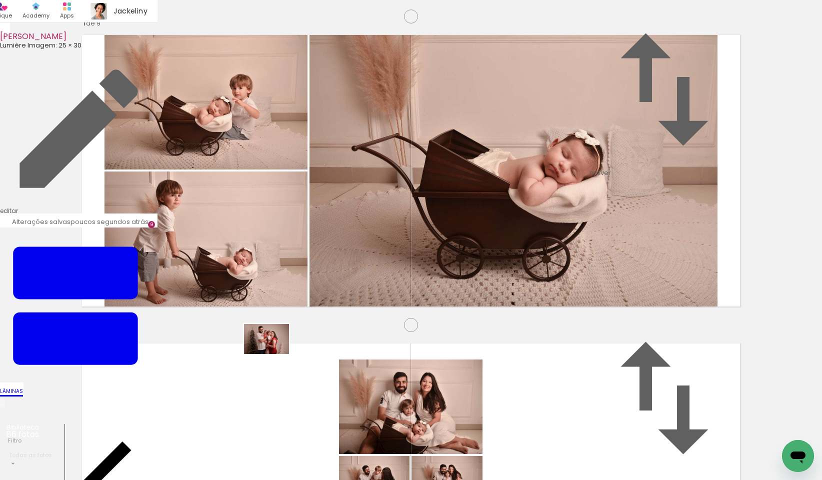
drag, startPoint x: 377, startPoint y: 455, endPoint x: 274, endPoint y: 354, distance: 143.6
click at [274, 354] on quentale-workspace at bounding box center [411, 240] width 822 height 480
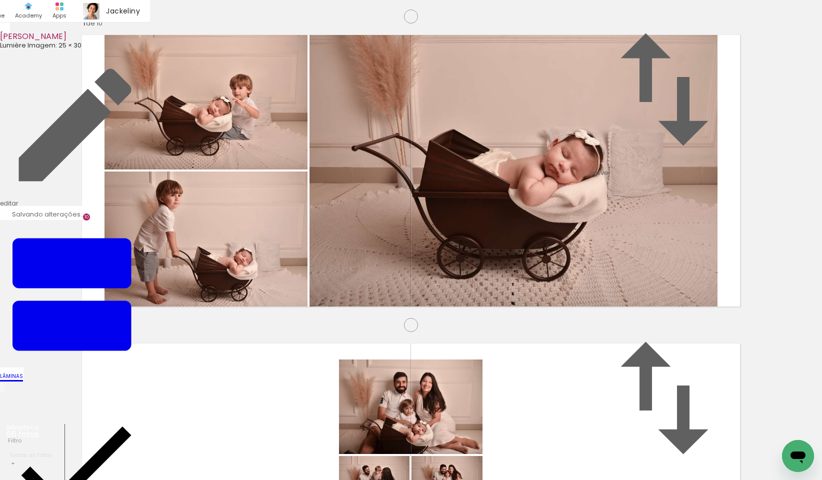
scroll to position [2764, 0]
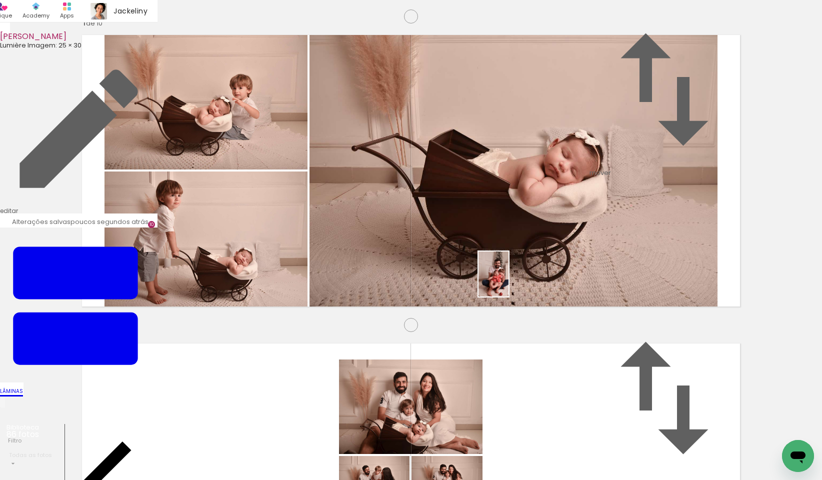
drag, startPoint x: 439, startPoint y: 460, endPoint x: 491, endPoint y: 443, distance: 54.7
click at [525, 251] on quentale-workspace at bounding box center [411, 240] width 822 height 480
drag, startPoint x: 488, startPoint y: 458, endPoint x: 575, endPoint y: 284, distance: 195.0
click at [575, 284] on quentale-workspace at bounding box center [411, 240] width 822 height 480
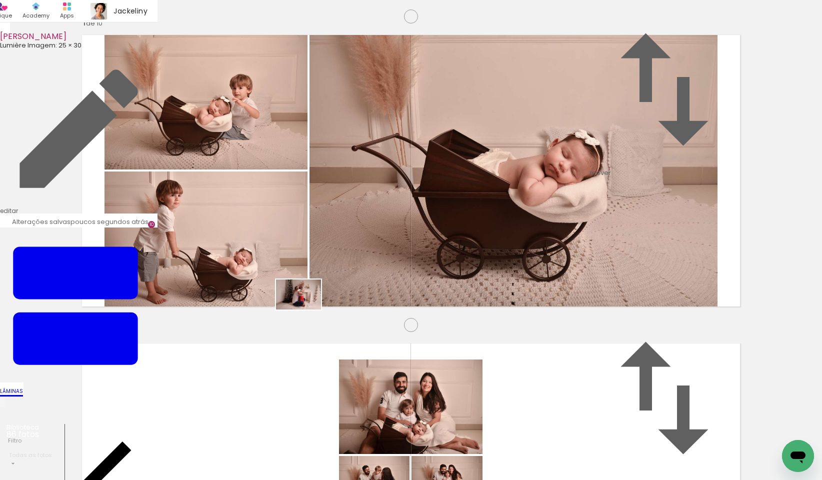
drag, startPoint x: 348, startPoint y: 434, endPoint x: 306, endPoint y: 310, distance: 130.8
click at [306, 310] on quentale-workspace at bounding box center [411, 240] width 822 height 480
drag, startPoint x: 397, startPoint y: 449, endPoint x: 509, endPoint y: 280, distance: 203.1
click at [509, 280] on quentale-workspace at bounding box center [411, 240] width 822 height 480
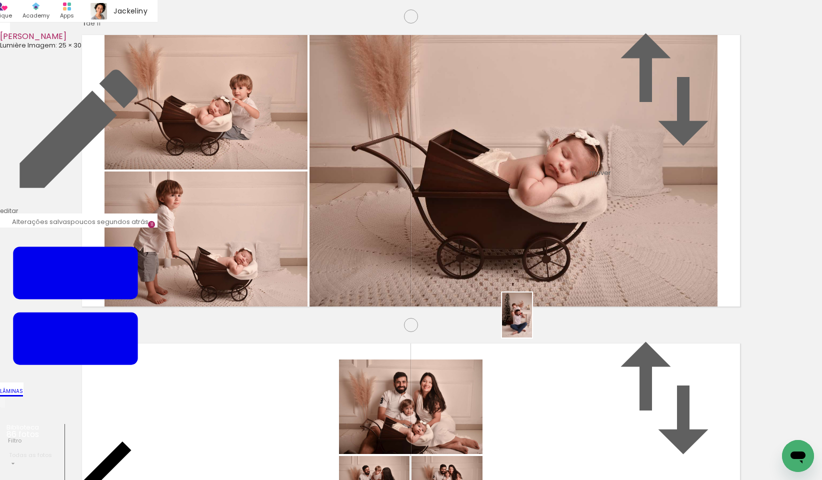
drag, startPoint x: 465, startPoint y: 459, endPoint x: 532, endPoint y: 323, distance: 151.9
click at [532, 323] on quentale-workspace at bounding box center [411, 240] width 822 height 480
drag, startPoint x: 522, startPoint y: 454, endPoint x: 606, endPoint y: 300, distance: 175.9
click at [606, 300] on quentale-workspace at bounding box center [411, 240] width 822 height 480
drag, startPoint x: 580, startPoint y: 452, endPoint x: 630, endPoint y: 321, distance: 140.2
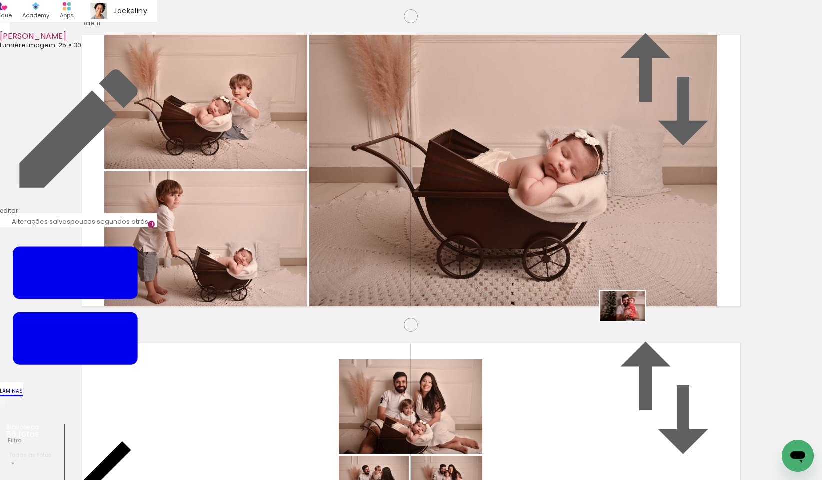
click at [630, 321] on quentale-workspace at bounding box center [411, 240] width 822 height 480
drag, startPoint x: 627, startPoint y: 445, endPoint x: 638, endPoint y: 479, distance: 35.7
click at [676, 322] on quentale-workspace at bounding box center [411, 240] width 822 height 480
drag, startPoint x: 698, startPoint y: 422, endPoint x: 714, endPoint y: 308, distance: 115.1
click at [714, 308] on quentale-workspace at bounding box center [411, 240] width 822 height 480
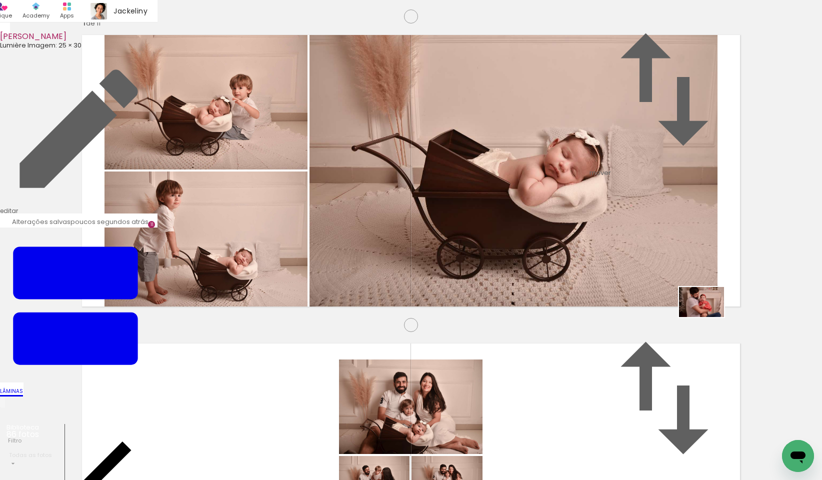
drag, startPoint x: 740, startPoint y: 453, endPoint x: 709, endPoint y: 316, distance: 140.5
click at [709, 316] on quentale-workspace at bounding box center [411, 240] width 822 height 480
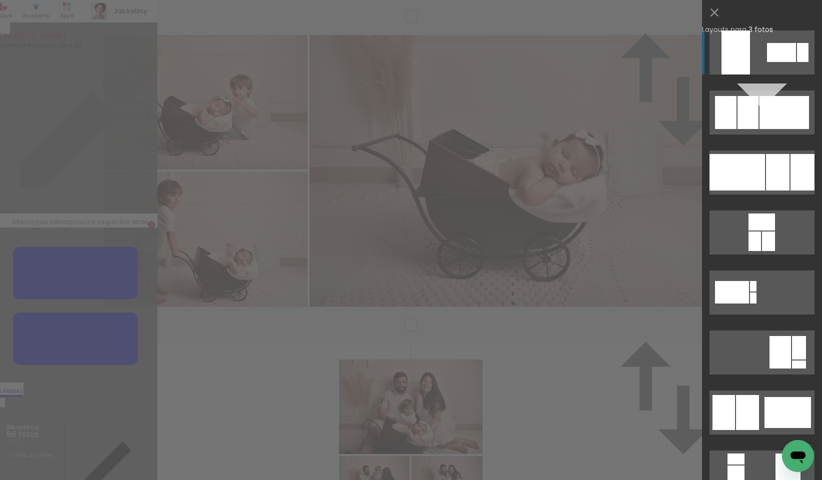
scroll to position [2764, 0]
click at [757, 184] on div at bounding box center [738, 172] width 56 height 37
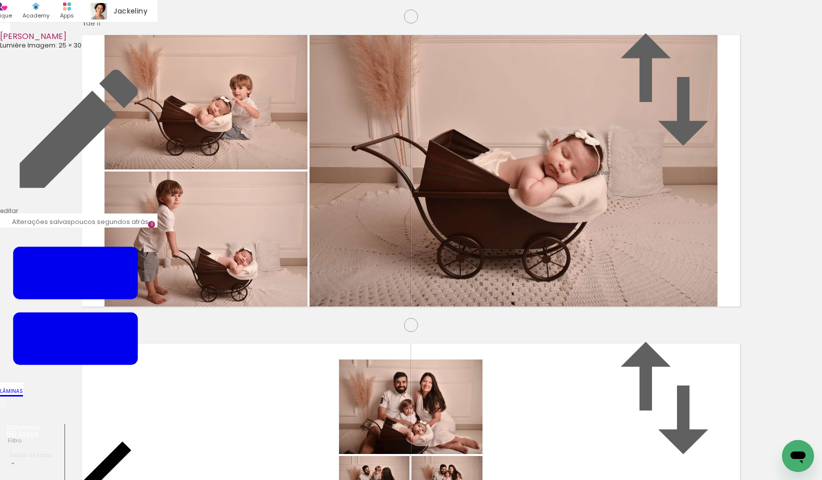
scroll to position [3382, 0]
drag, startPoint x: 376, startPoint y: 449, endPoint x: 267, endPoint y: 287, distance: 195.3
click at [267, 287] on quentale-workspace at bounding box center [411, 240] width 822 height 480
drag, startPoint x: 433, startPoint y: 449, endPoint x: 490, endPoint y: 457, distance: 57.6
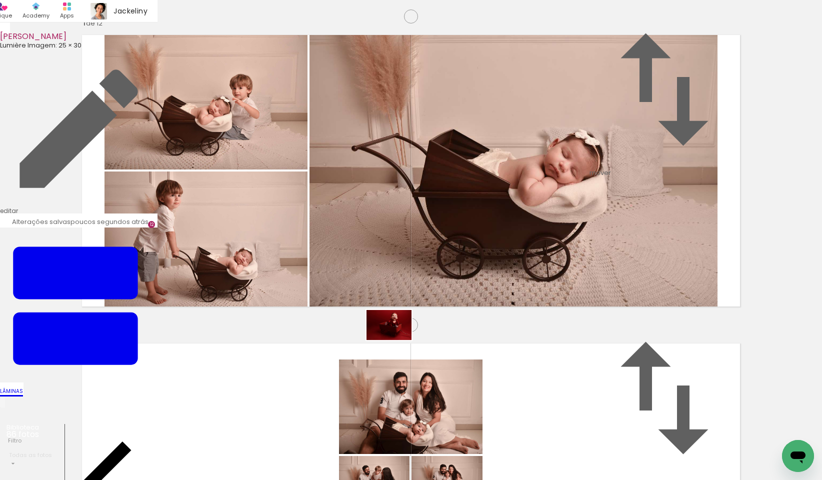
click at [372, 295] on quentale-workspace at bounding box center [411, 240] width 822 height 480
drag, startPoint x: 503, startPoint y: 428, endPoint x: 526, endPoint y: 395, distance: 40.4
click at [565, 313] on quentale-workspace at bounding box center [411, 240] width 822 height 480
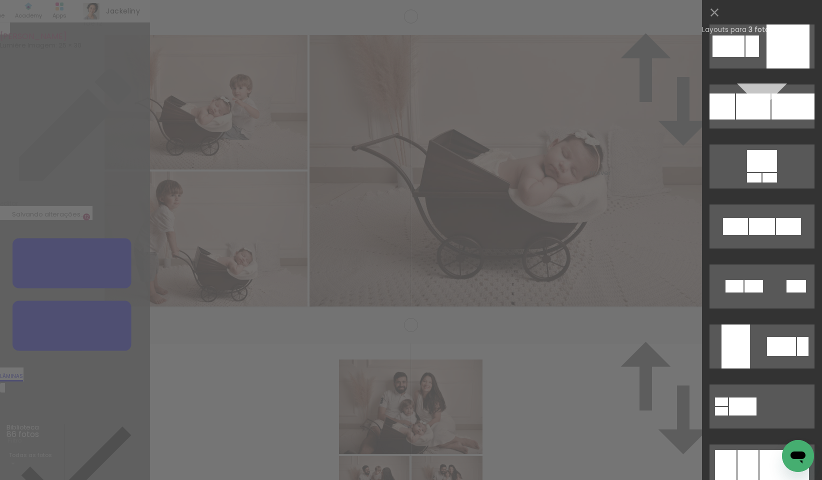
scroll to position [2530, 0]
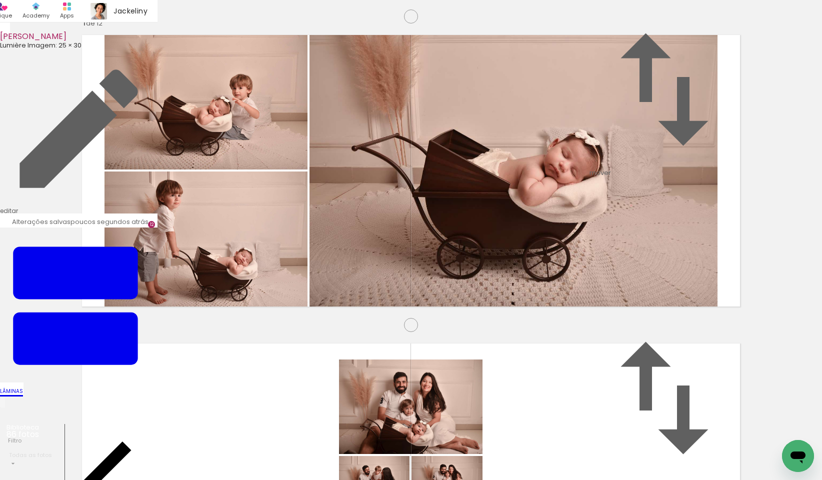
drag, startPoint x: 688, startPoint y: 319, endPoint x: 681, endPoint y: 316, distance: 7.4
drag, startPoint x: 639, startPoint y: 453, endPoint x: 455, endPoint y: 301, distance: 239.4
click at [455, 301] on quentale-workspace at bounding box center [411, 240] width 822 height 480
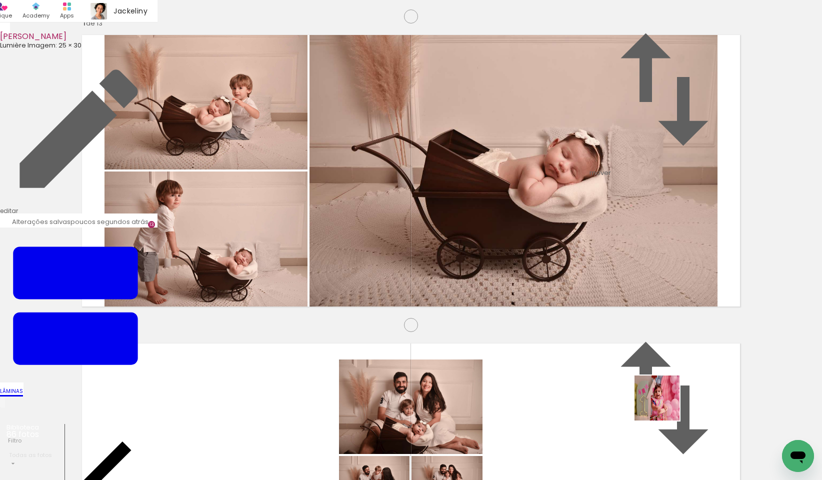
scroll to position [3690, 0]
drag, startPoint x: 665, startPoint y: 406, endPoint x: 545, endPoint y: 243, distance: 202.0
click at [545, 243] on quentale-workspace at bounding box center [411, 240] width 822 height 480
drag, startPoint x: 750, startPoint y: 460, endPoint x: 637, endPoint y: 312, distance: 186.2
click at [637, 312] on quentale-workspace at bounding box center [411, 240] width 822 height 480
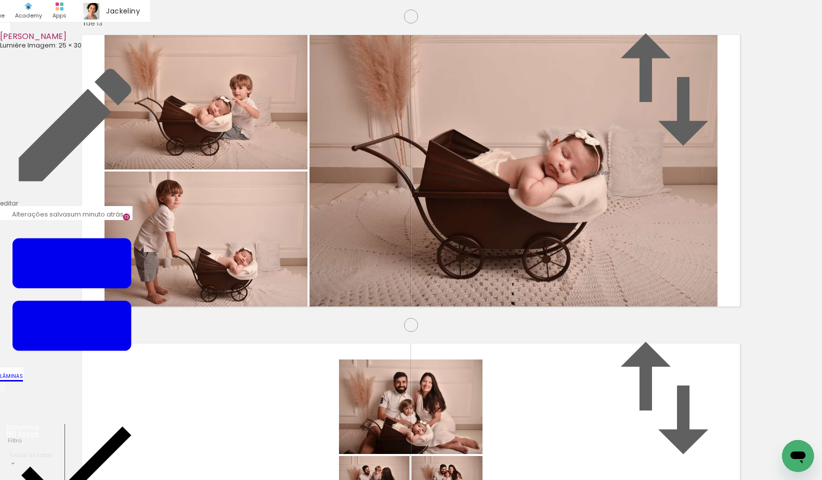
scroll to position [0, 4070]
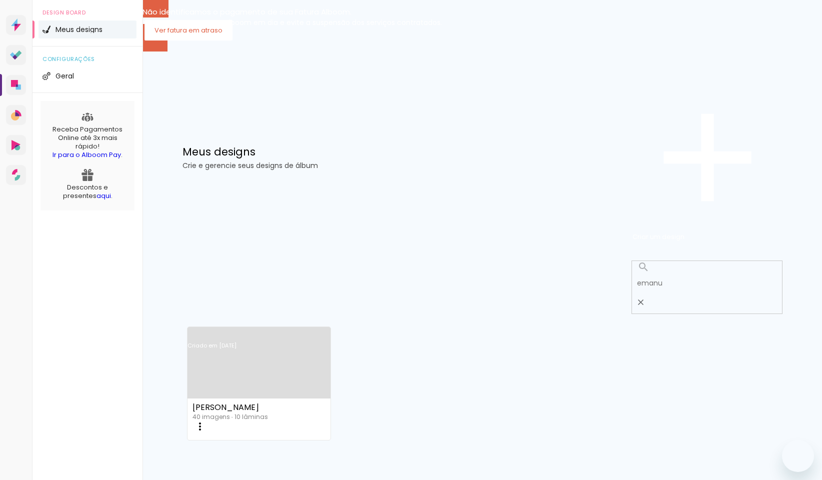
click at [206, 421] on iron-icon at bounding box center [200, 427] width 12 height 12
click at [271, 331] on link "Criado em 04/01/23" at bounding box center [260, 359] width 144 height 57
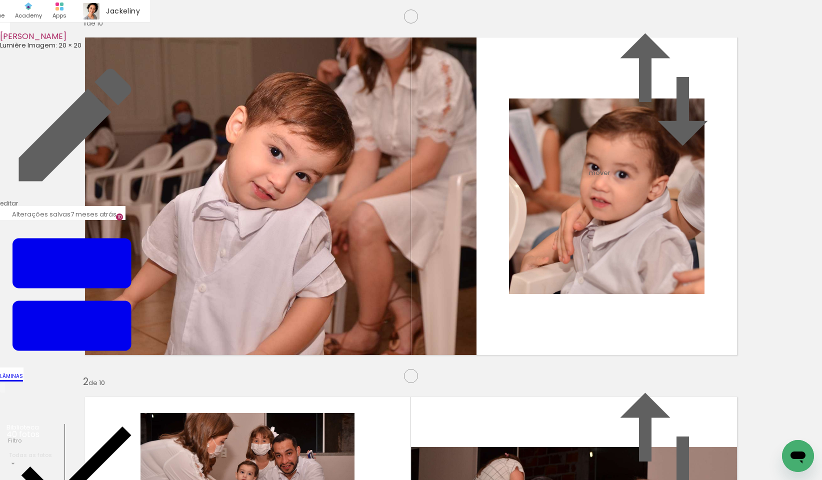
scroll to position [3025, 0]
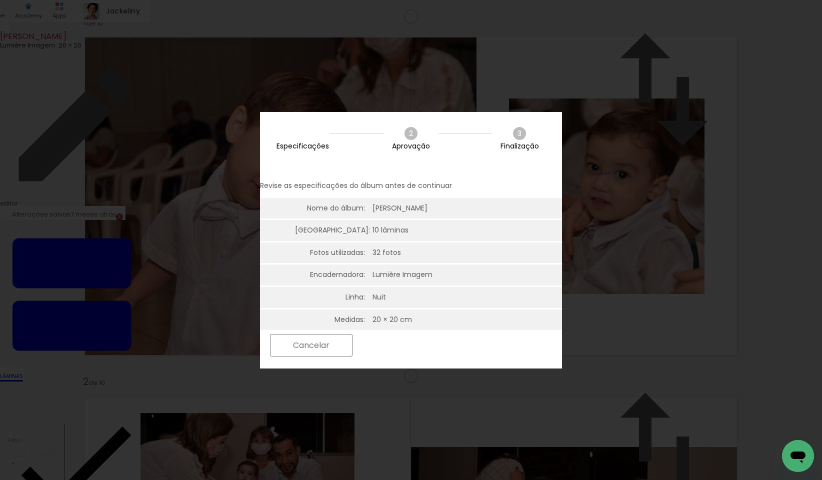
click at [0, 0] on slot "Próximo" at bounding box center [0, 0] width 0 height 0
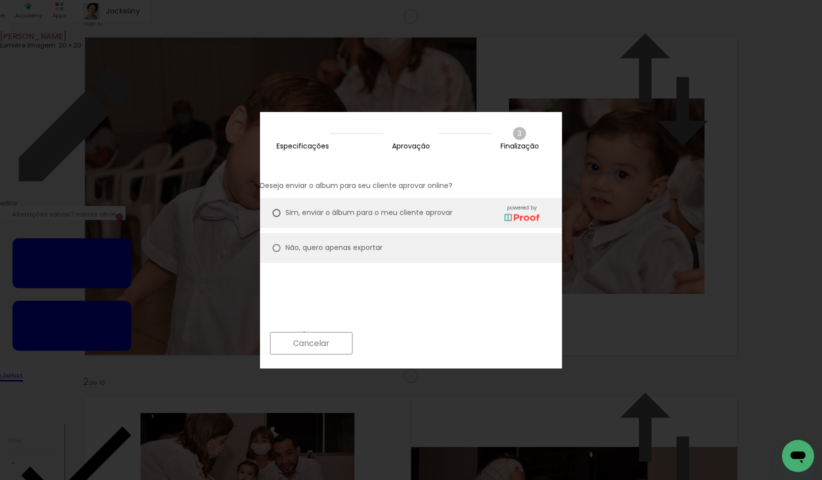
click at [435, 347] on paper-button "Próximo" at bounding box center [396, 344] width 77 height 22
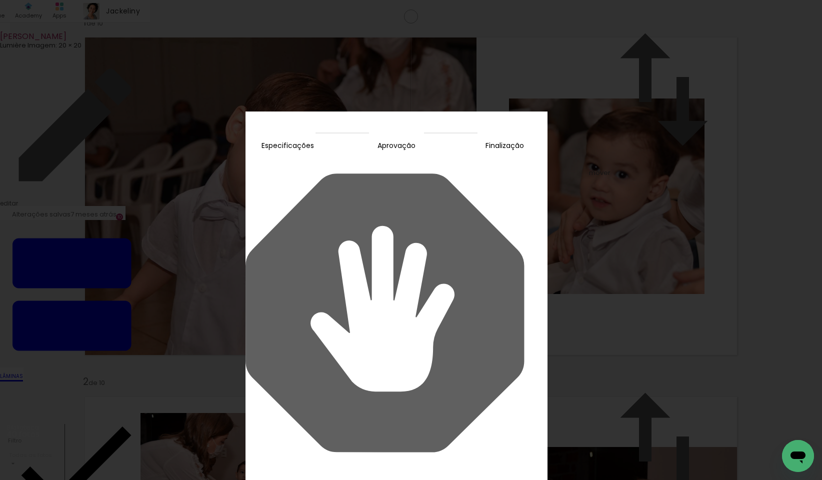
click at [0, 0] on slot "Continuar" at bounding box center [0, 0] width 0 height 0
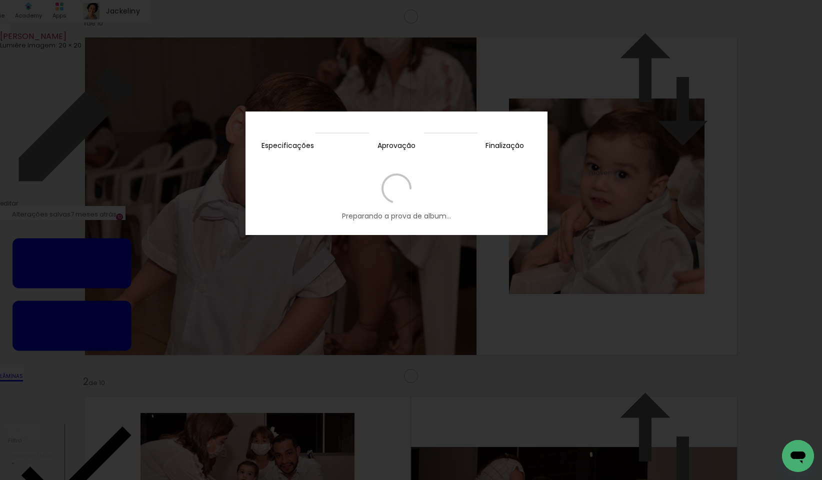
scroll to position [3025, 0]
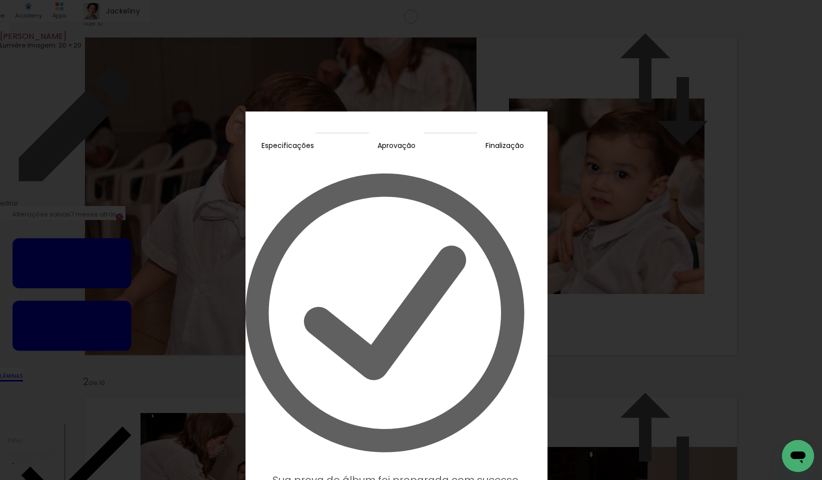
click at [0, 0] on slot "Editar prova" at bounding box center [0, 0] width 0 height 0
